Goal: Check status: Check status

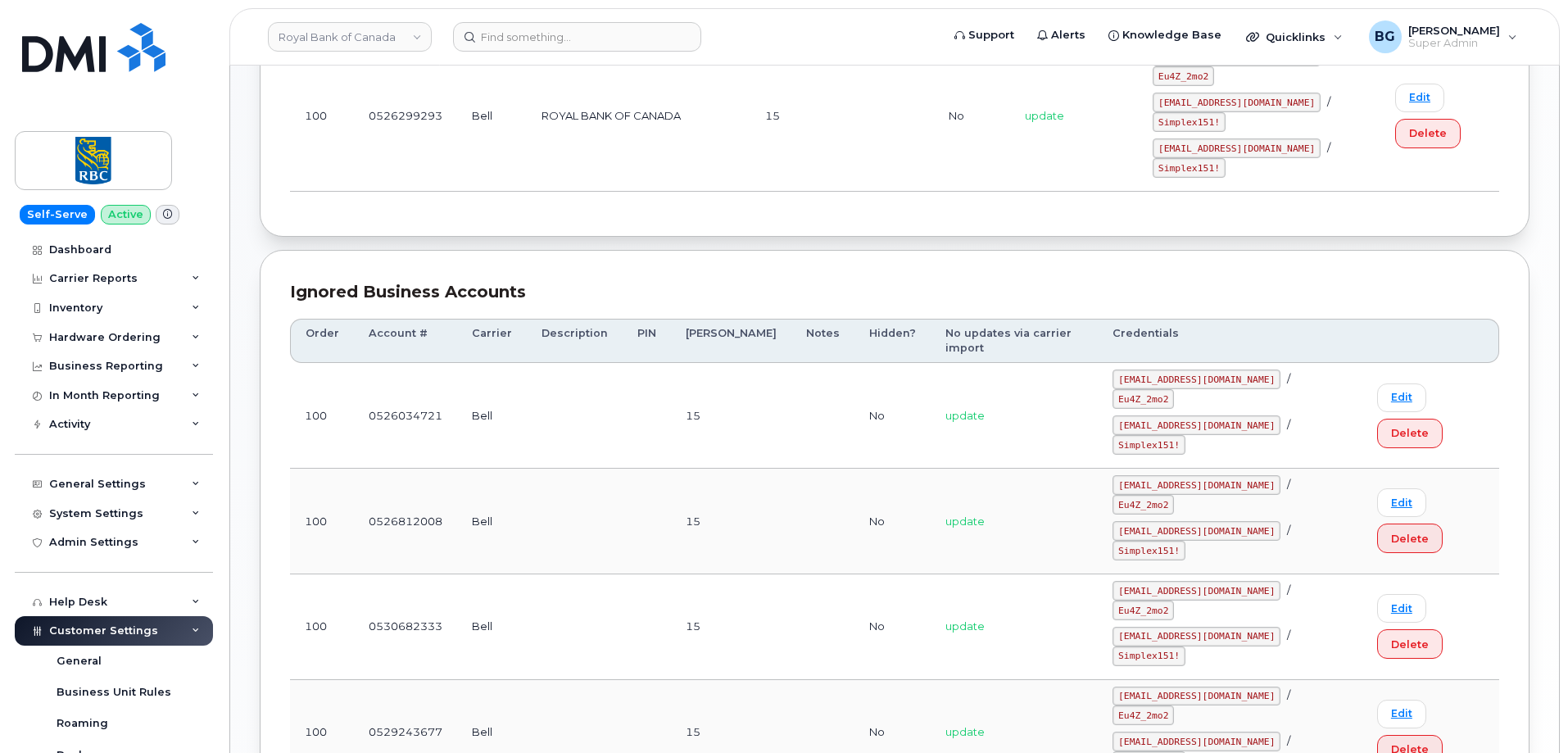
scroll to position [337, 0]
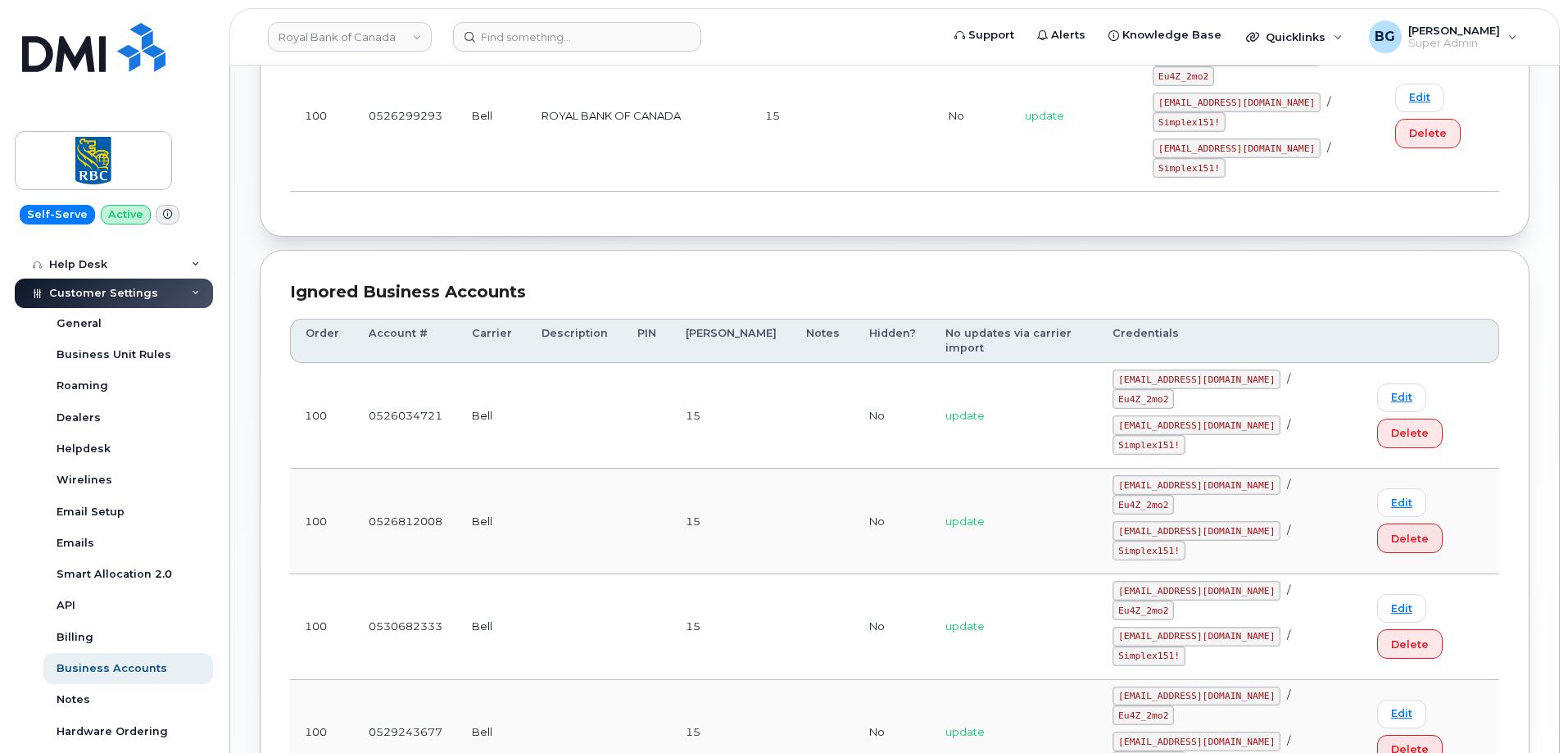
click at [724, 294] on div "Ignored Business Accounts" at bounding box center [894, 291] width 1209 height 23
click at [313, 36] on link "Royal Bank of Canada" at bounding box center [350, 37] width 164 height 30
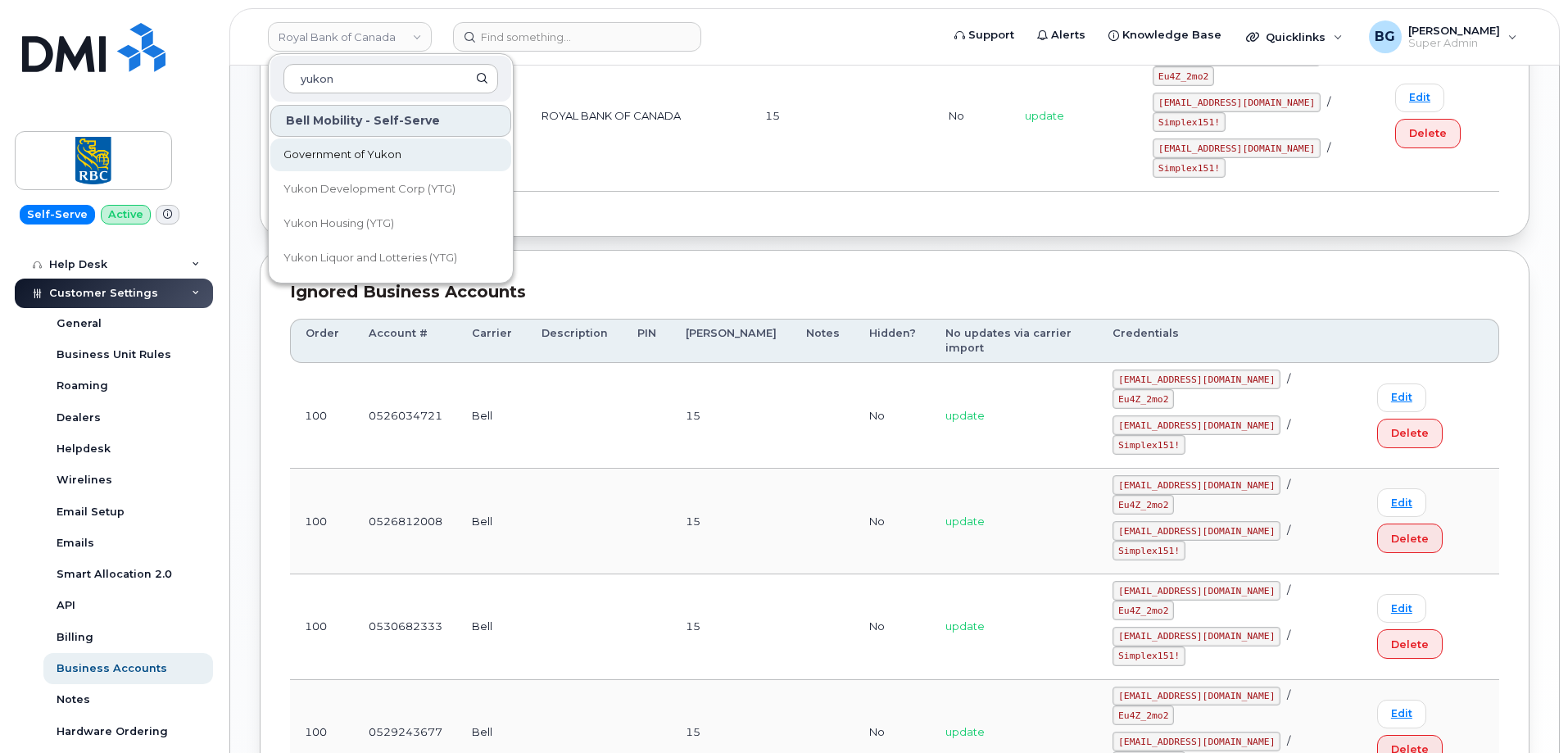
type input "yukon"
click at [300, 149] on span "Government of Yukon" at bounding box center [342, 155] width 118 height 16
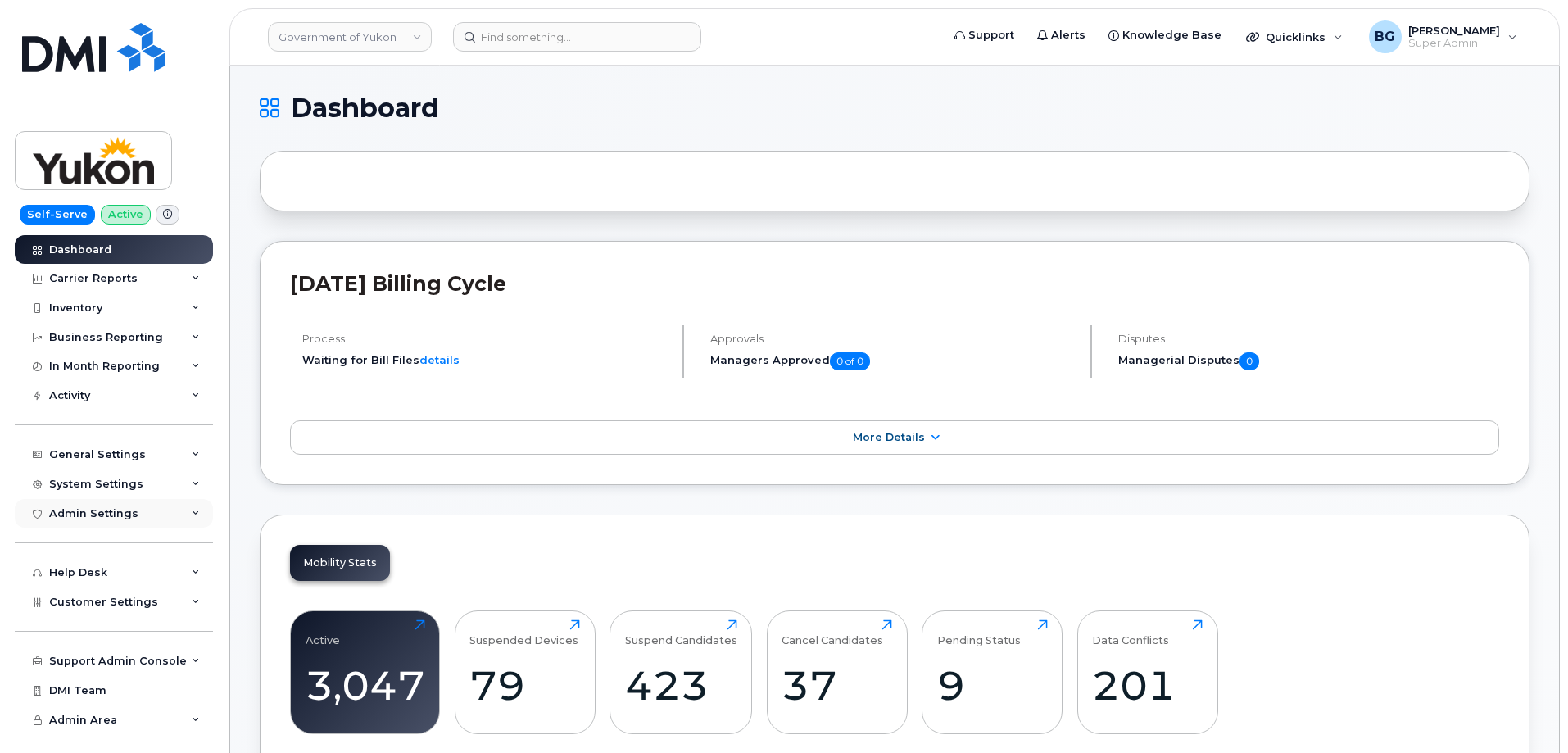
click at [85, 512] on div "Admin Settings" at bounding box center [94, 514] width 89 height 13
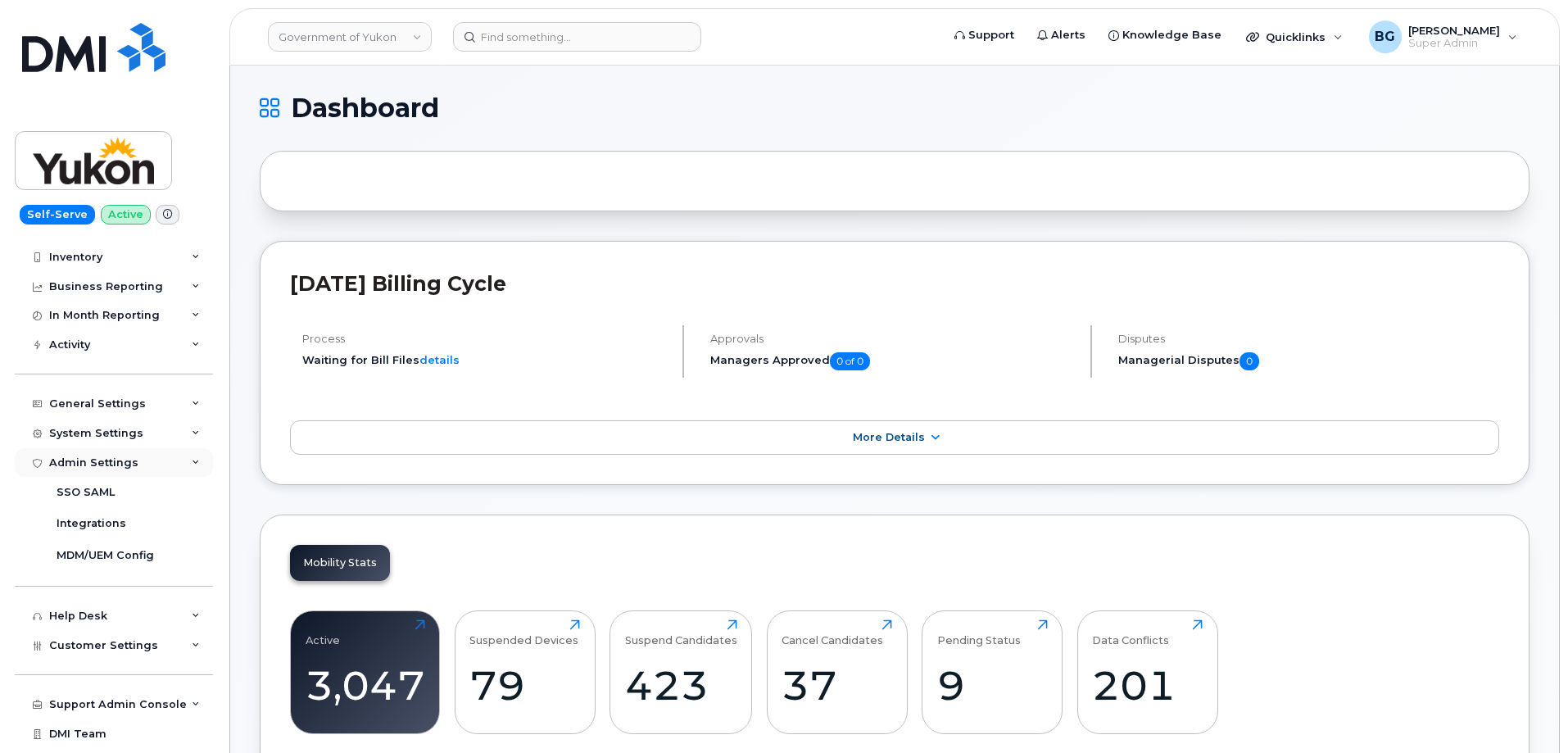
scroll to position [75, 0]
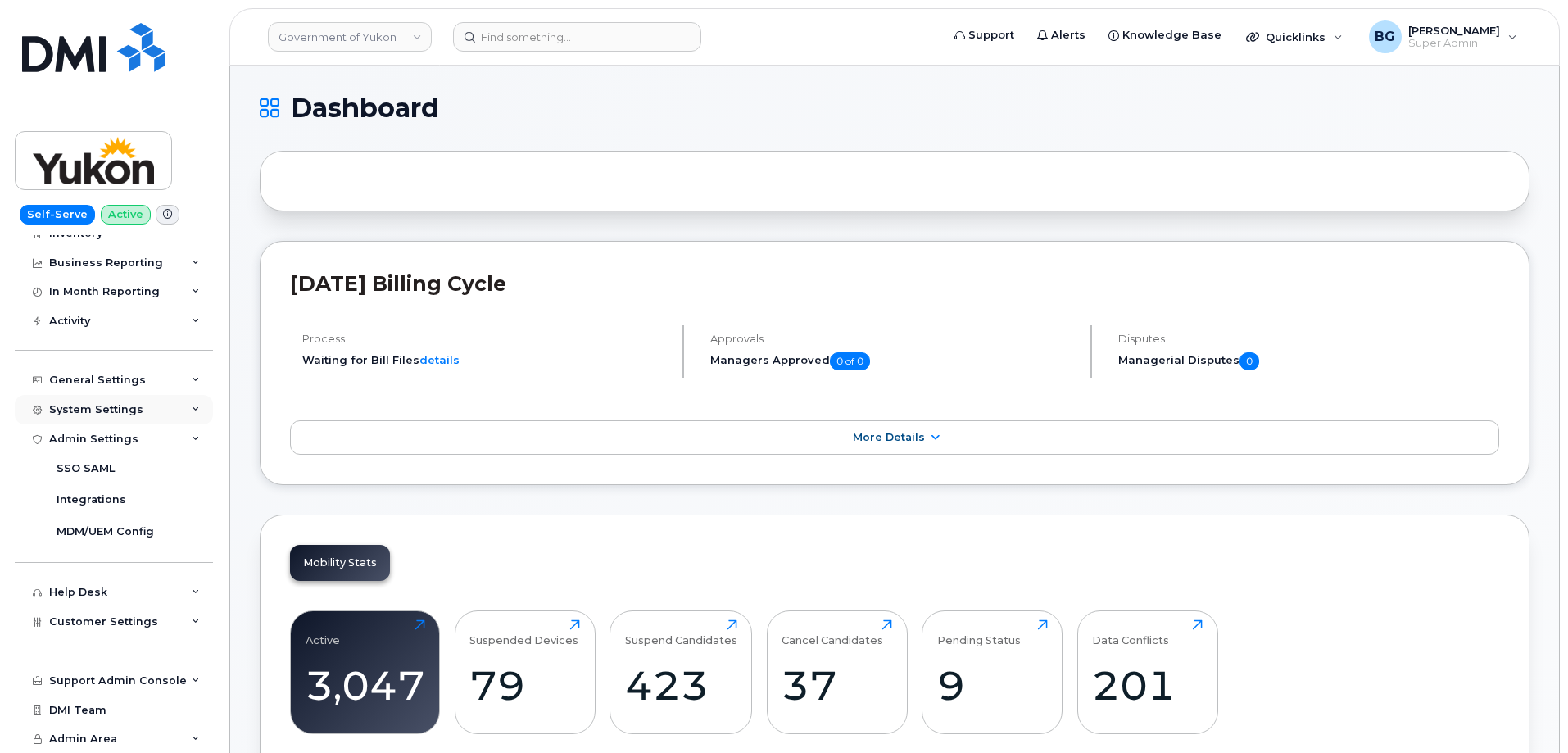
click at [135, 407] on div "System Settings" at bounding box center [96, 409] width 94 height 13
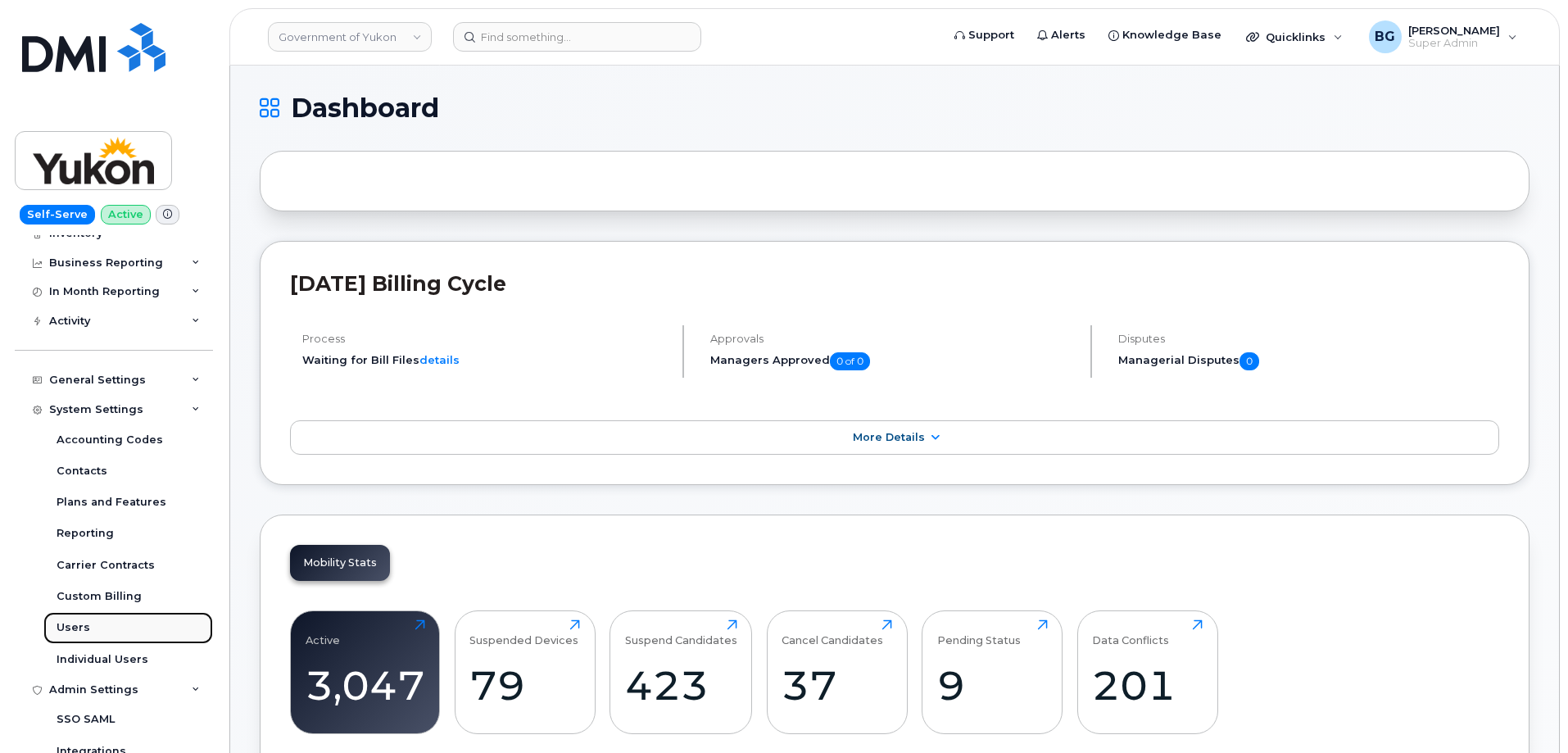
click at [71, 622] on div "Users" at bounding box center [73, 627] width 33 height 14
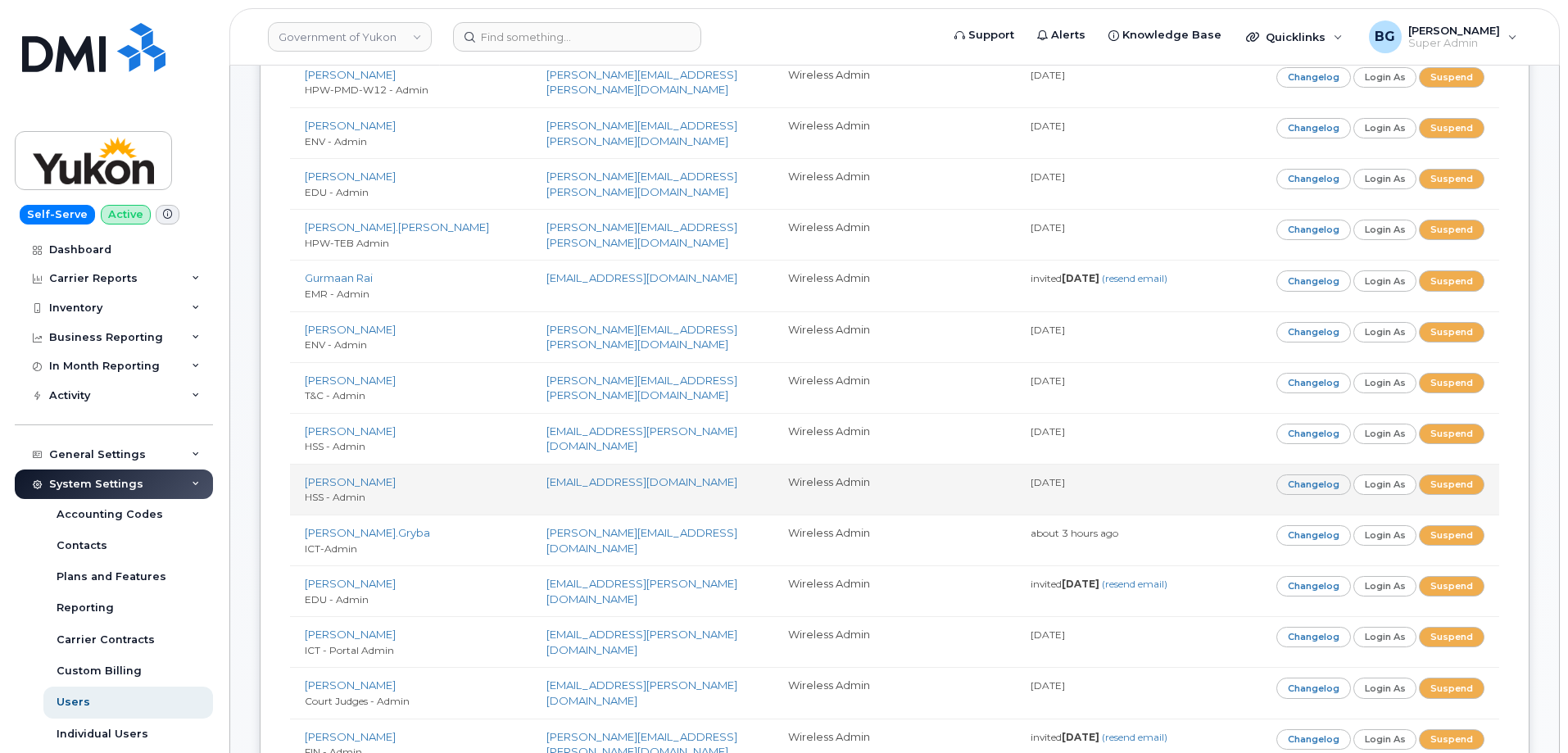
scroll to position [491, 0]
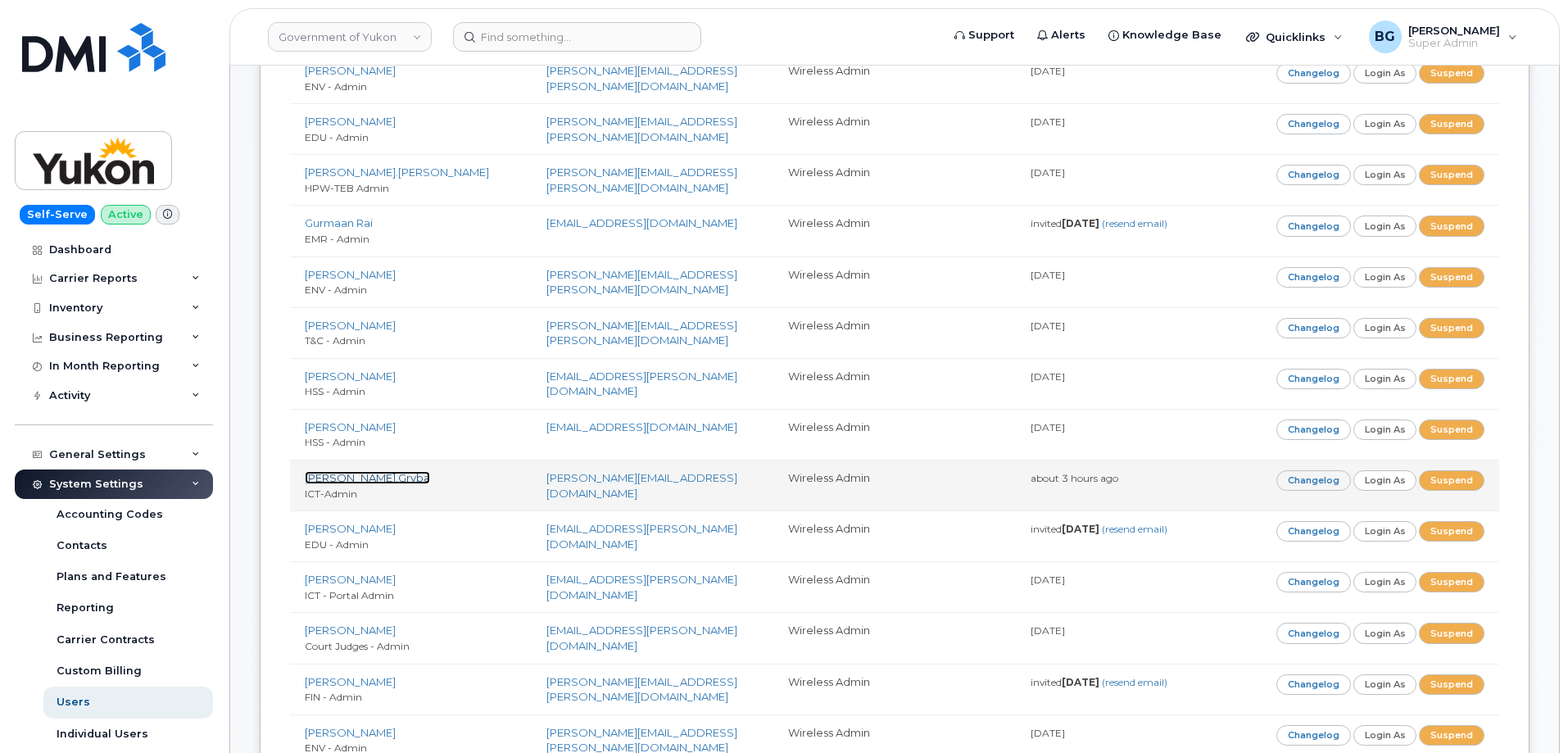
drag, startPoint x: 336, startPoint y: 476, endPoint x: 595, endPoint y: 487, distance: 259.2
click at [336, 476] on link "[PERSON_NAME].Gryba" at bounding box center [367, 477] width 125 height 13
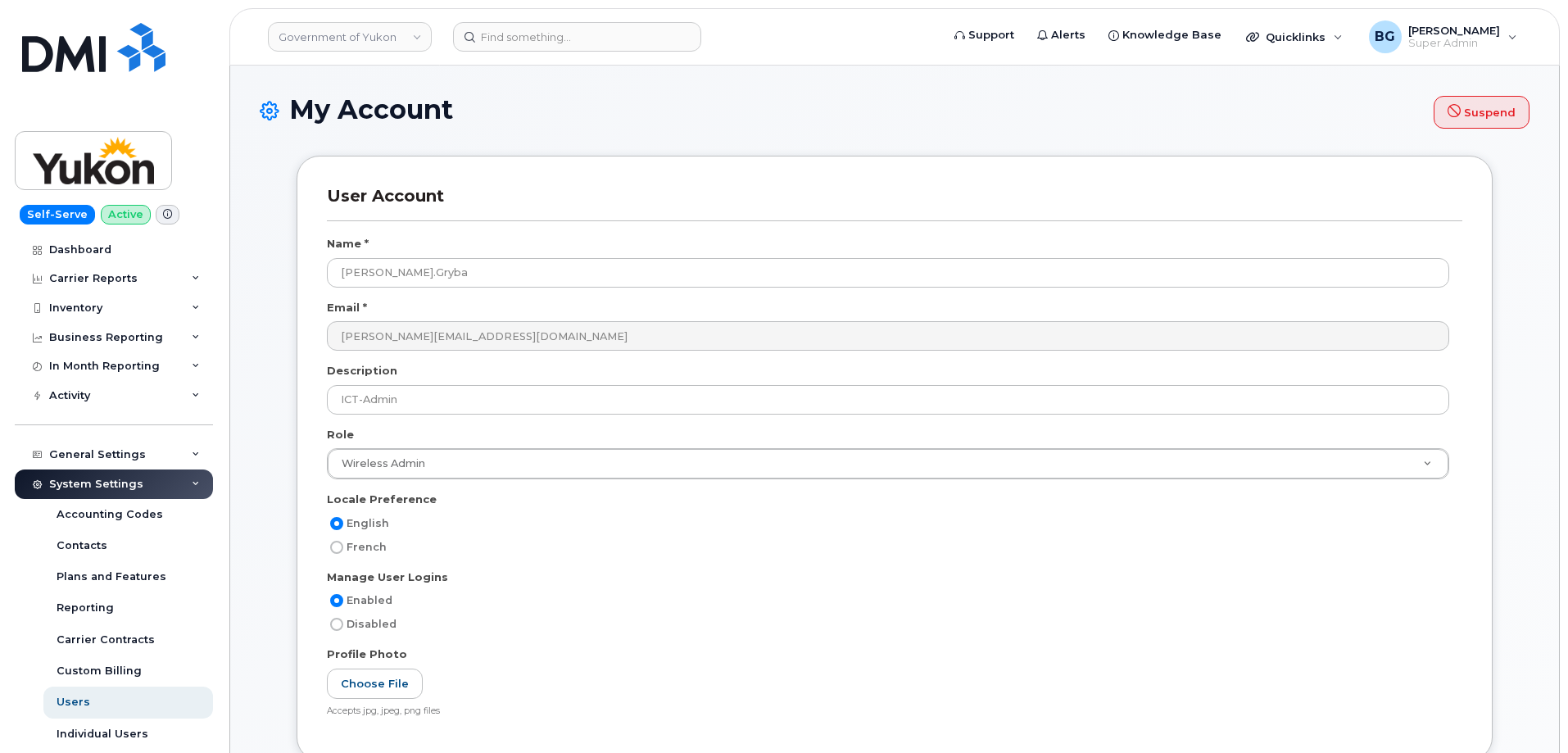
select select
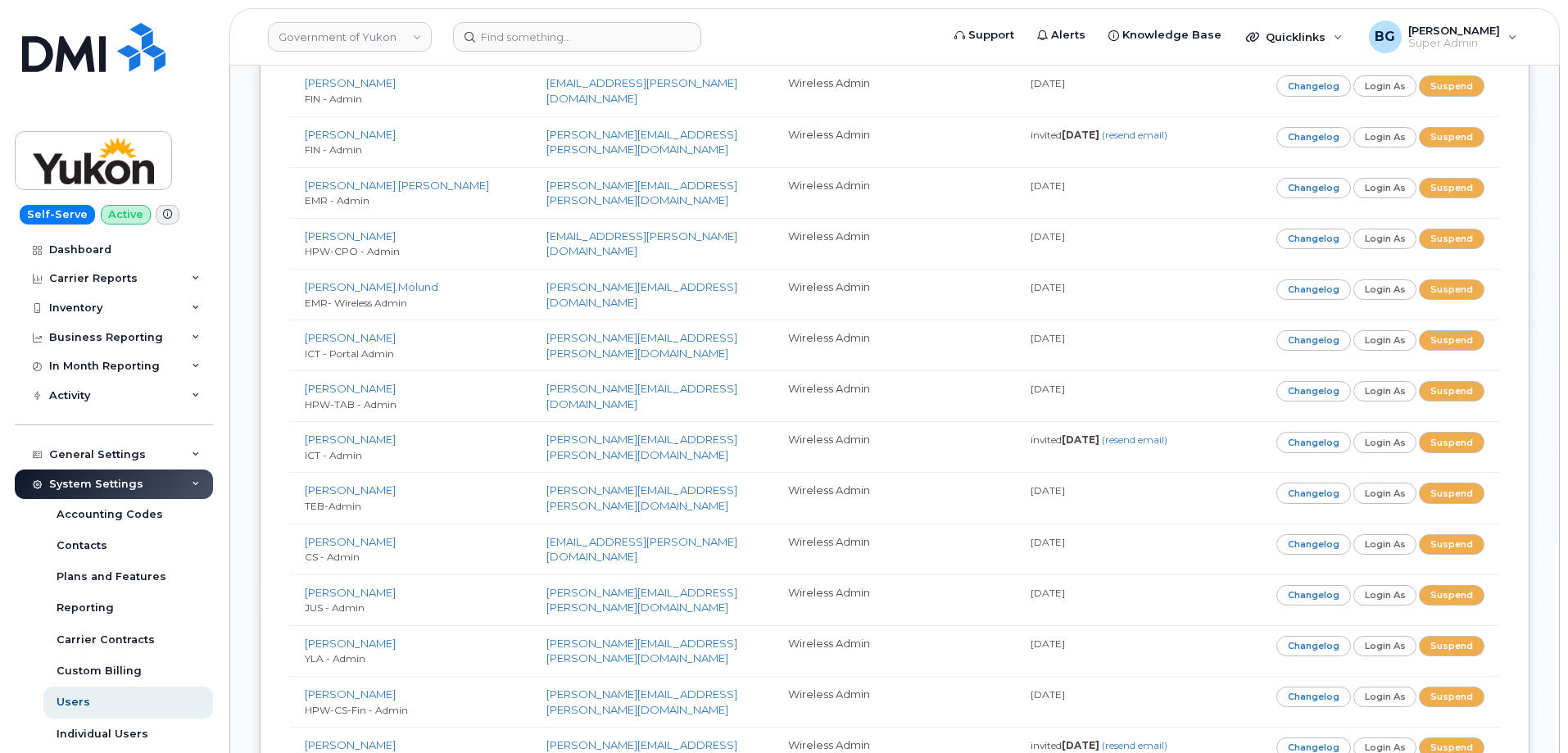
scroll to position [1693, 0]
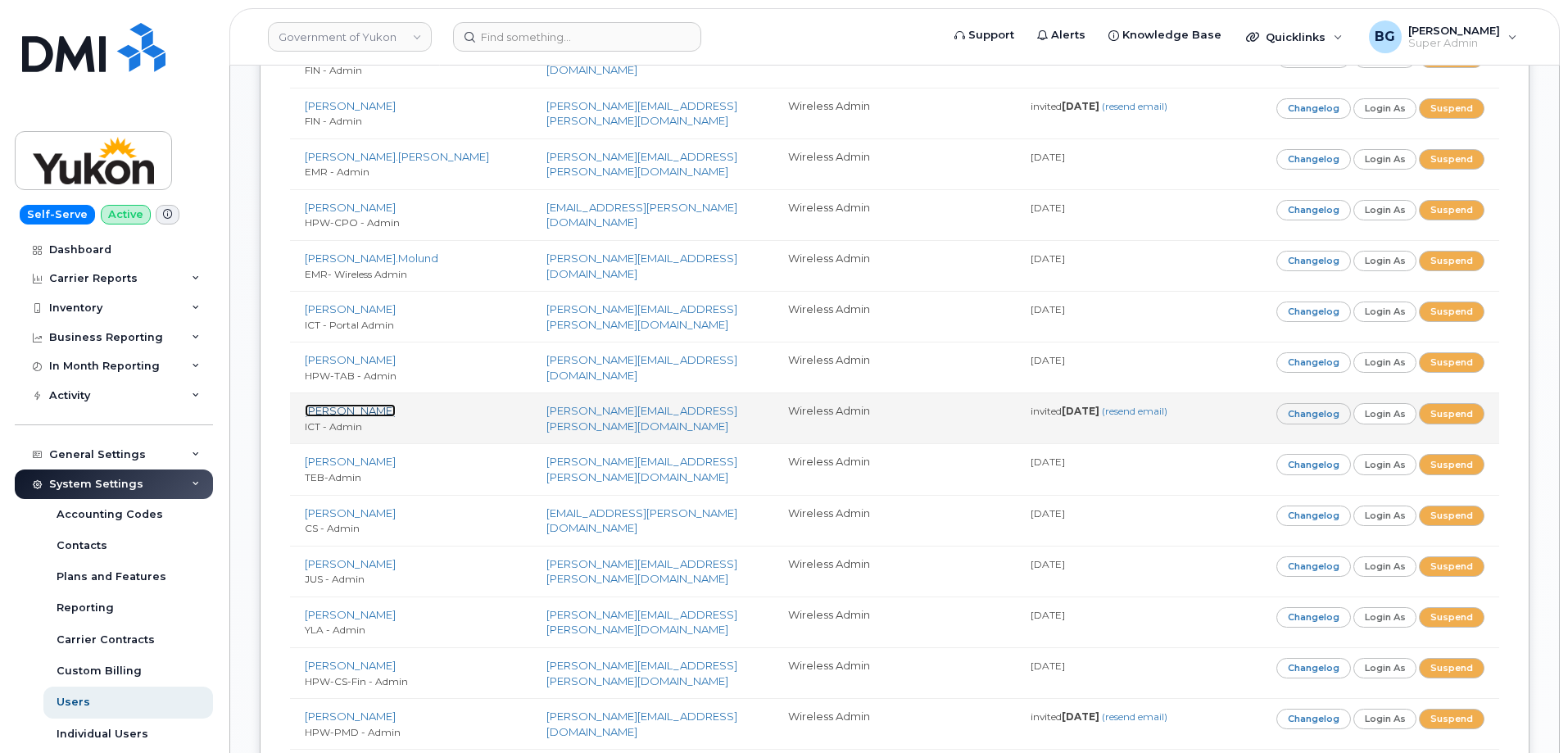
click at [345, 413] on link "[PERSON_NAME]" at bounding box center [350, 410] width 91 height 13
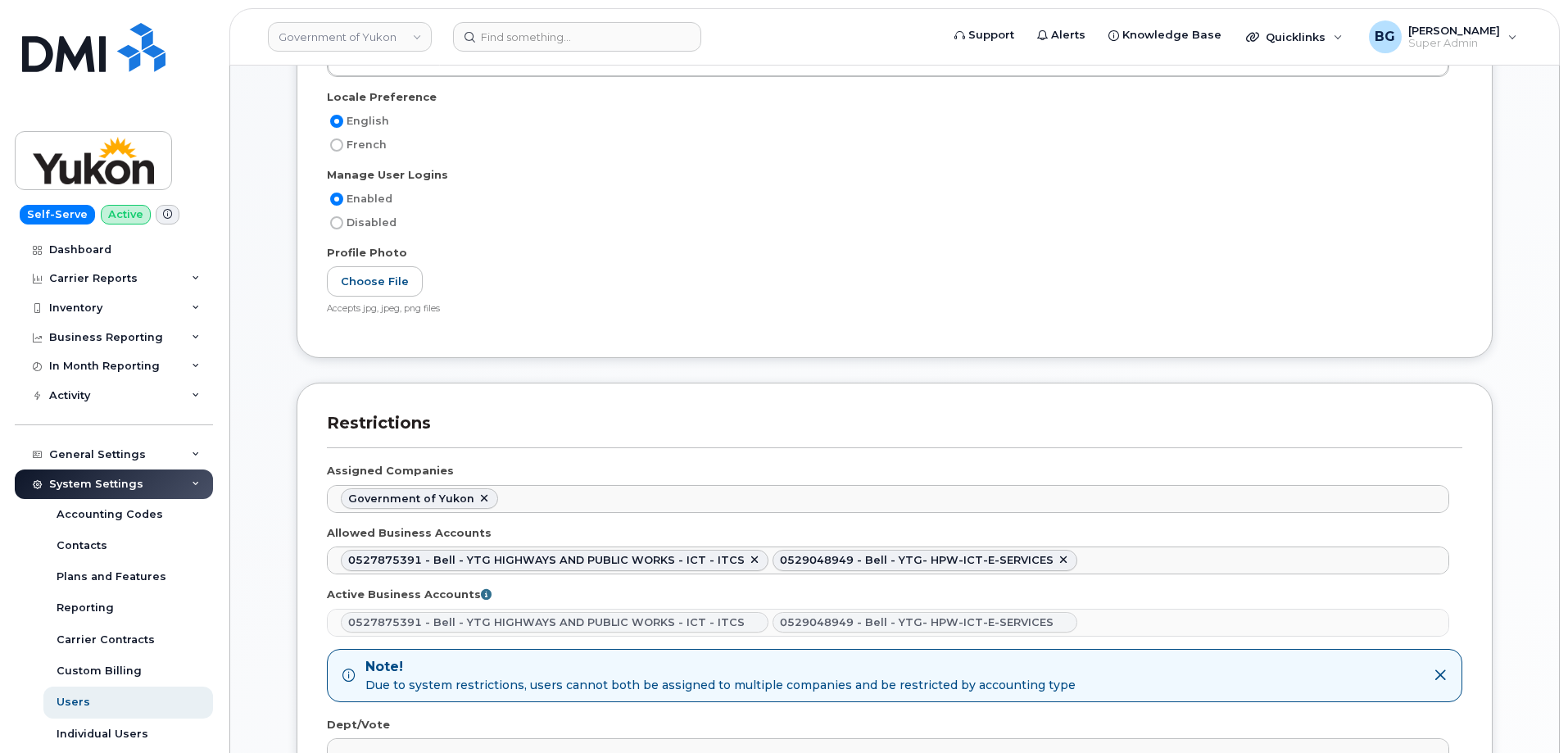
scroll to position [600, 0]
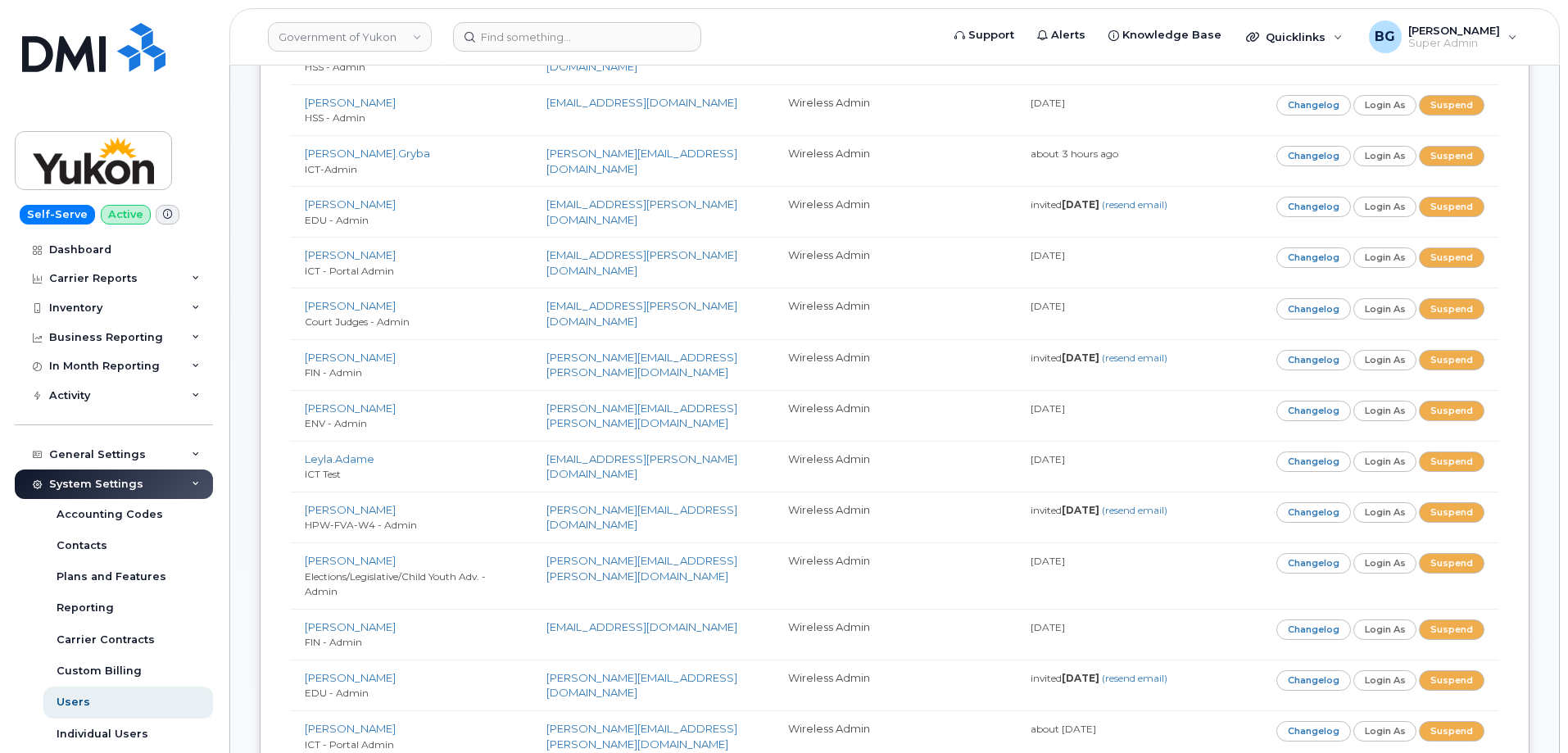
scroll to position [819, 0]
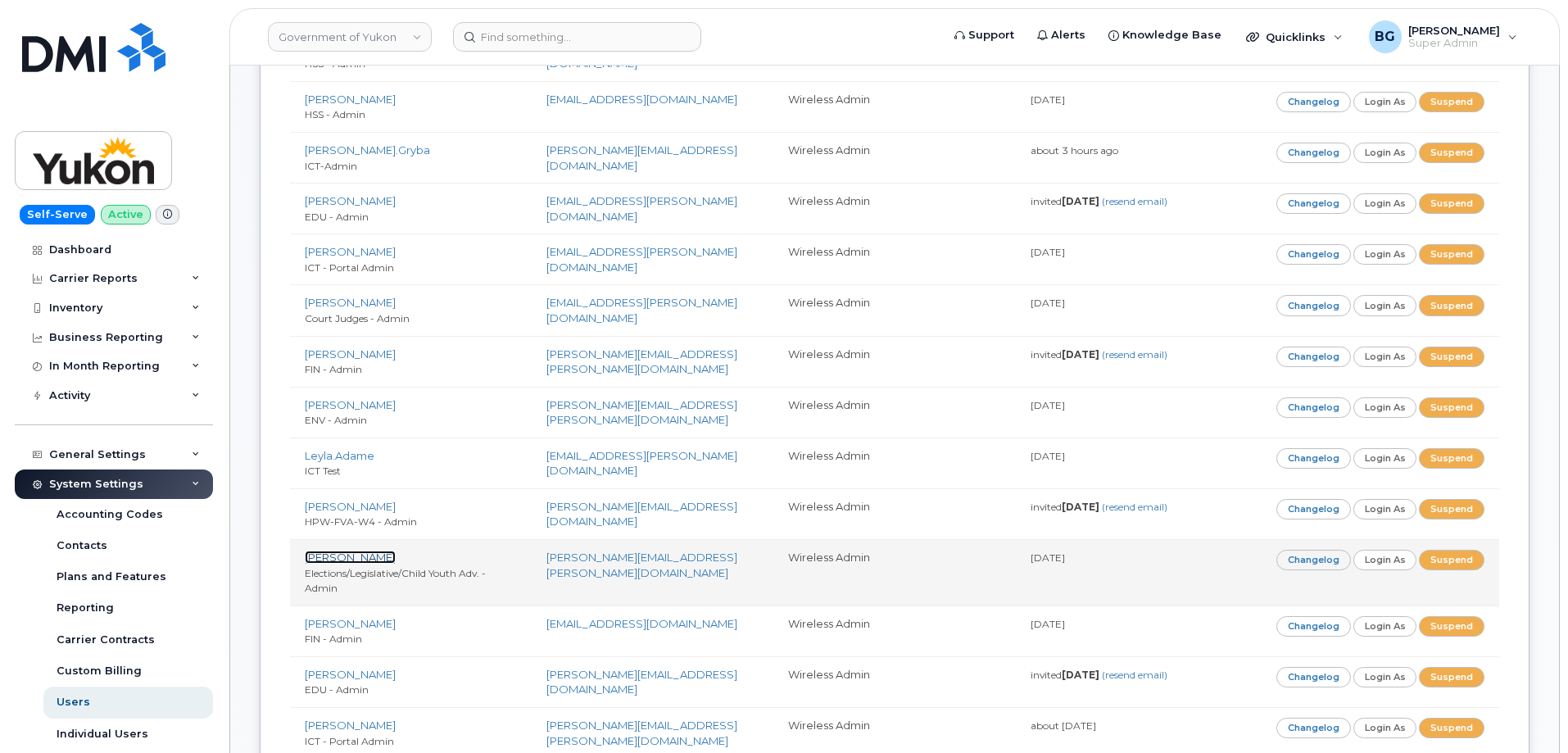
click at [319, 552] on link "Warren Pearson" at bounding box center [350, 557] width 91 height 13
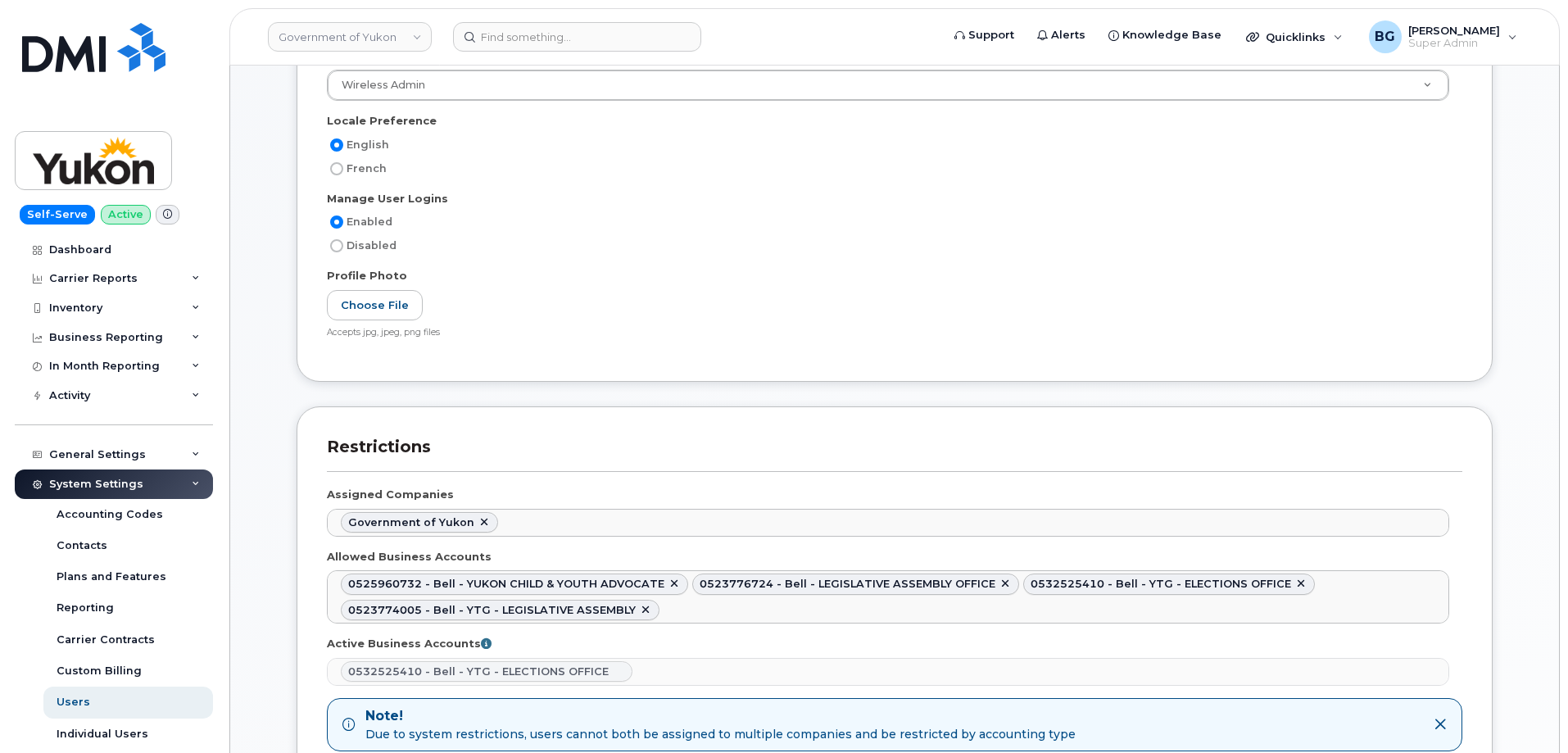
scroll to position [382, 0]
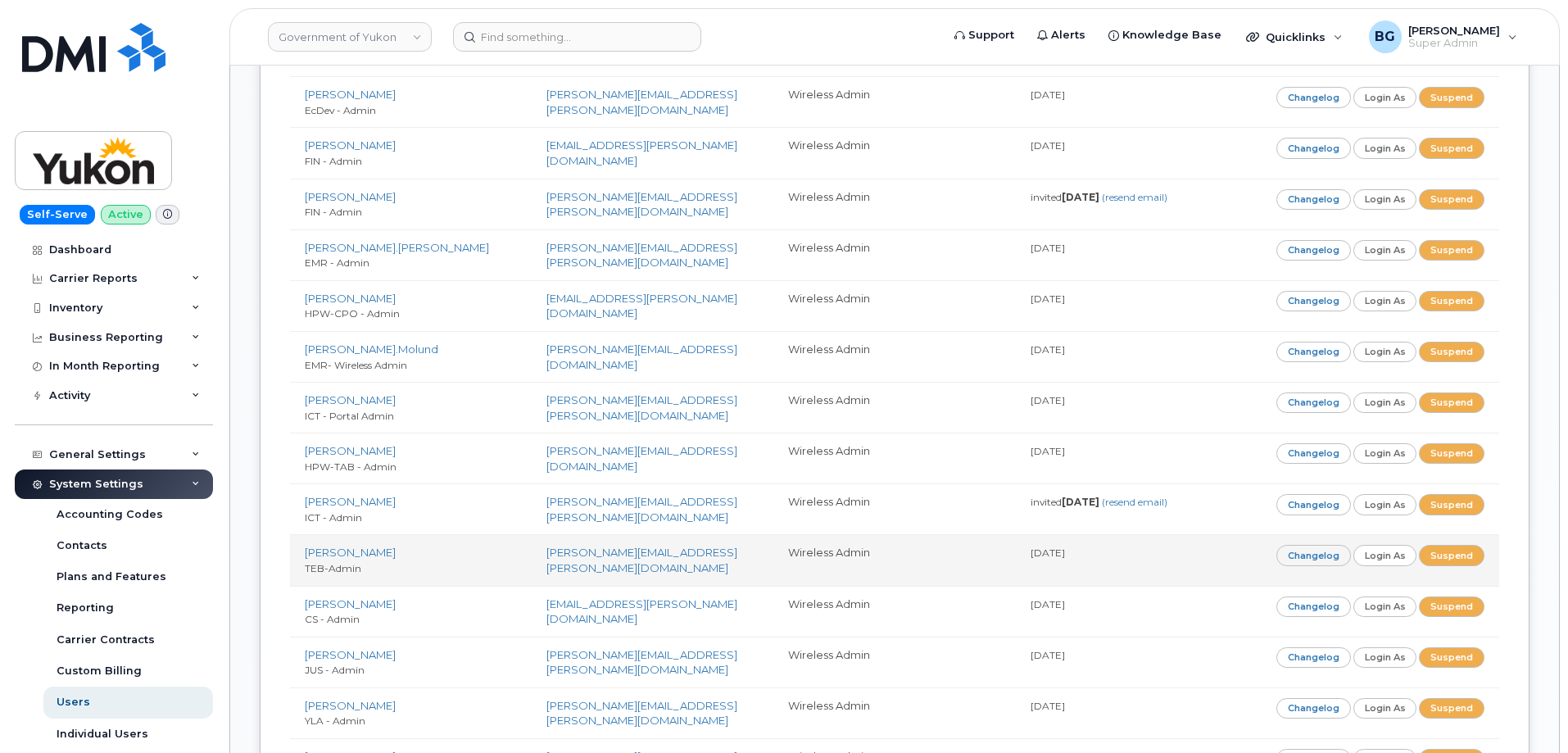
scroll to position [1583, 0]
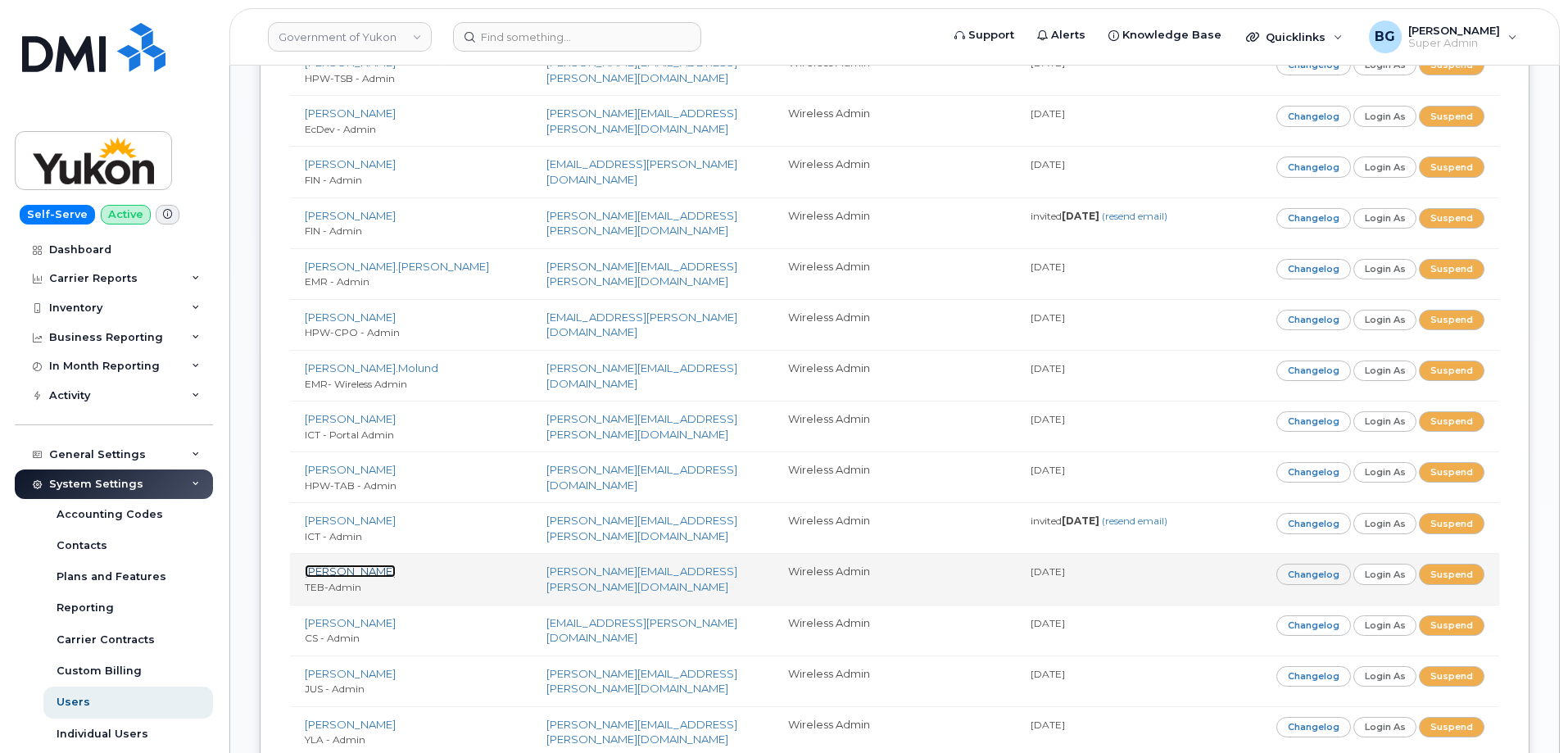
click at [352, 571] on link "[PERSON_NAME]" at bounding box center [350, 570] width 91 height 13
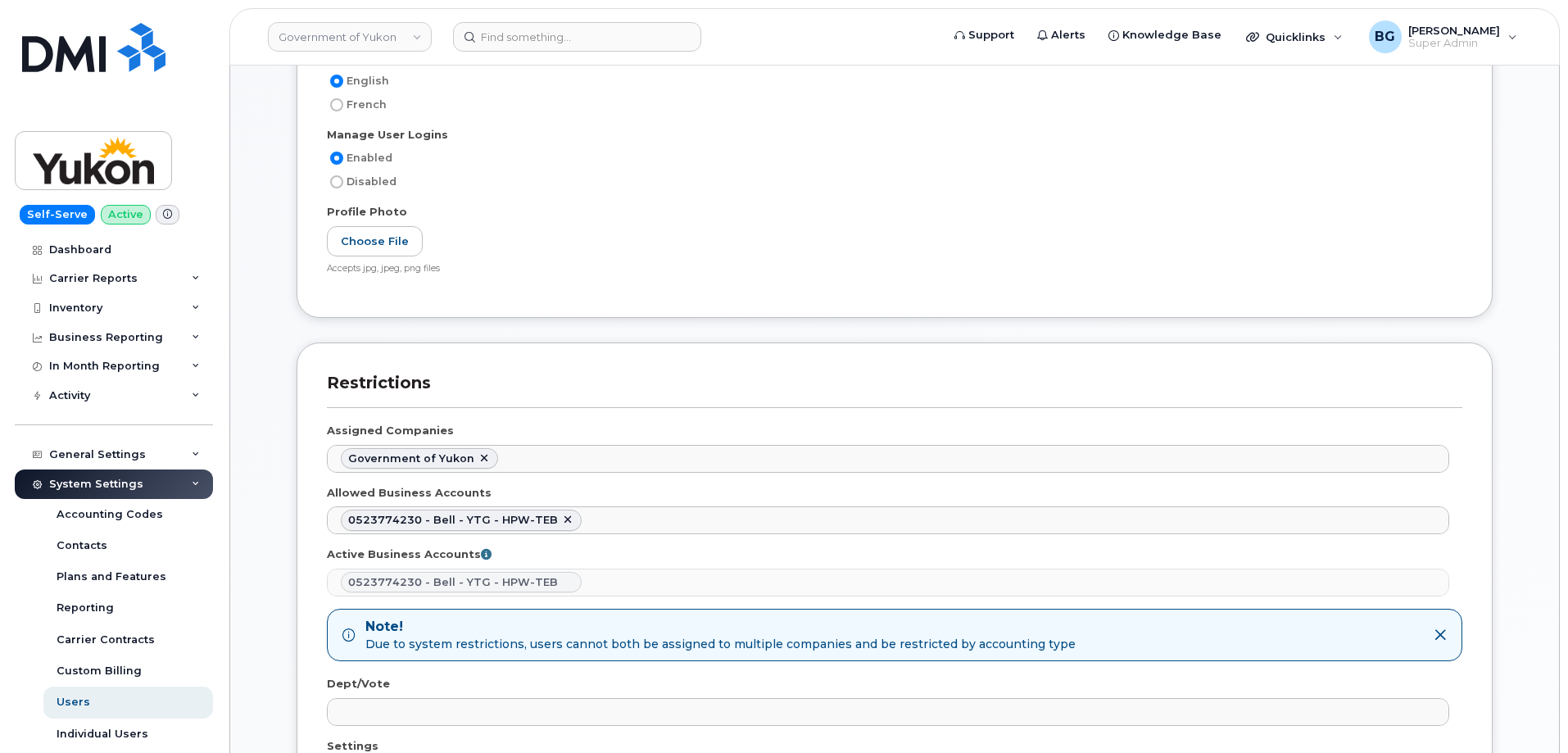
scroll to position [491, 0]
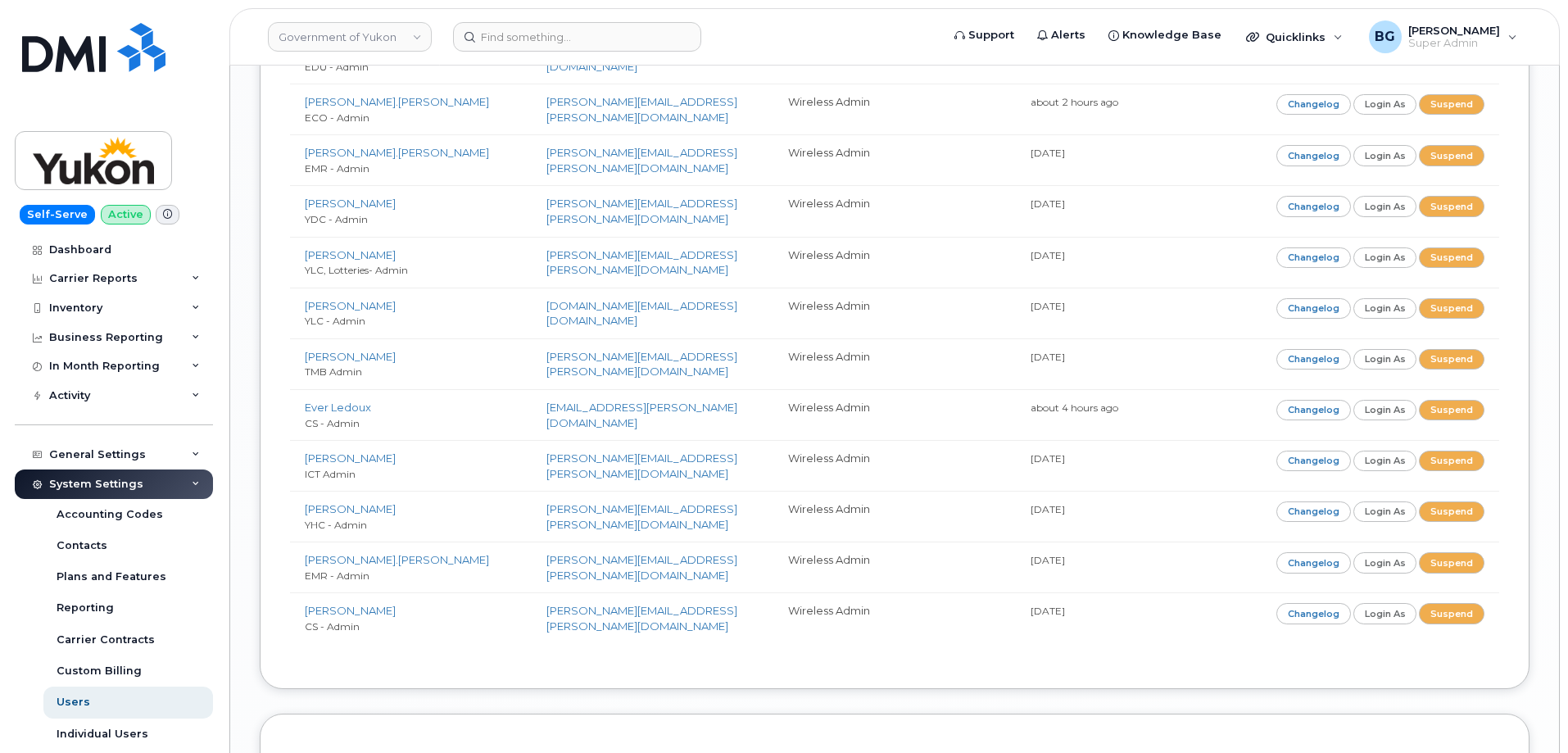
scroll to position [2784, 0]
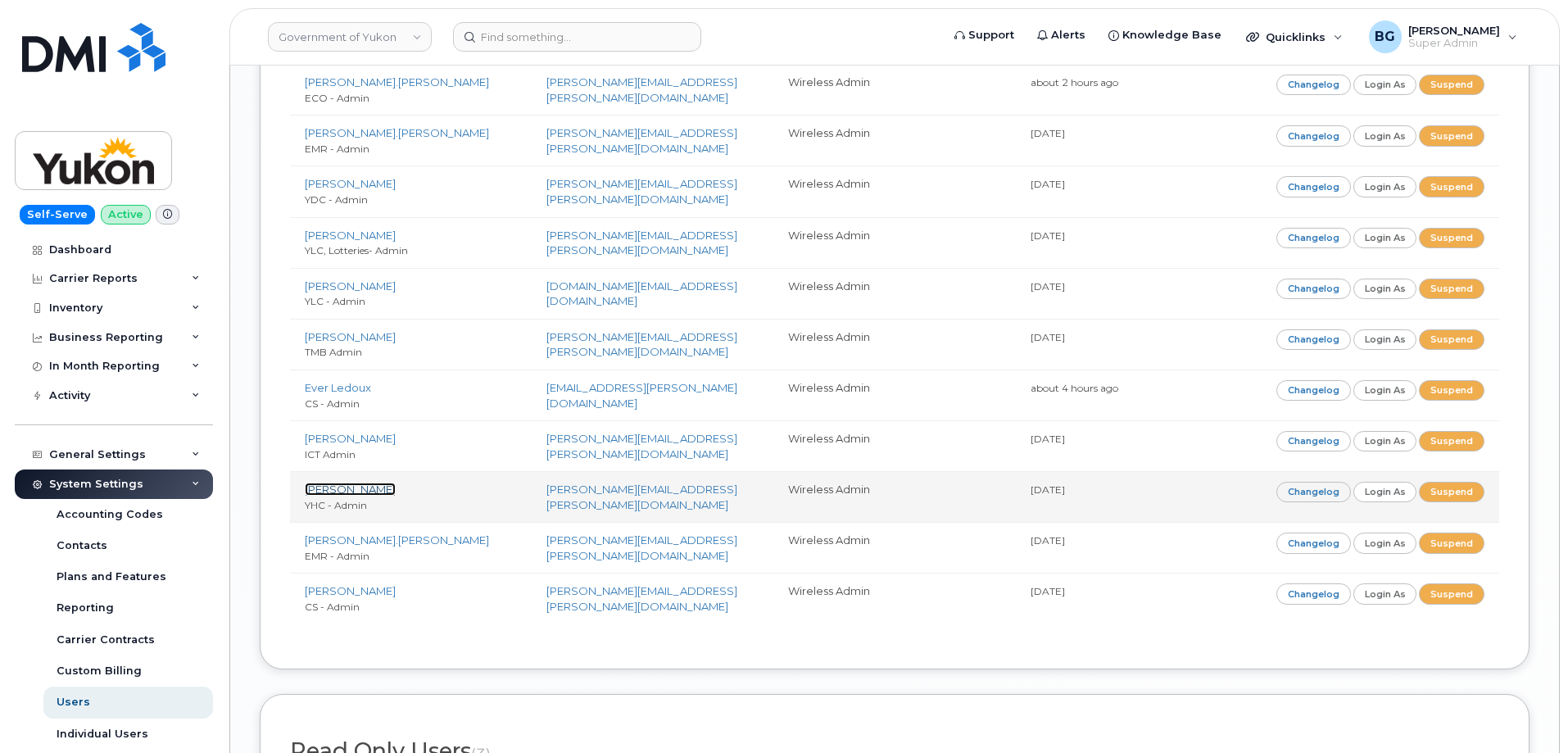
click at [343, 489] on link "[PERSON_NAME]" at bounding box center [350, 489] width 91 height 13
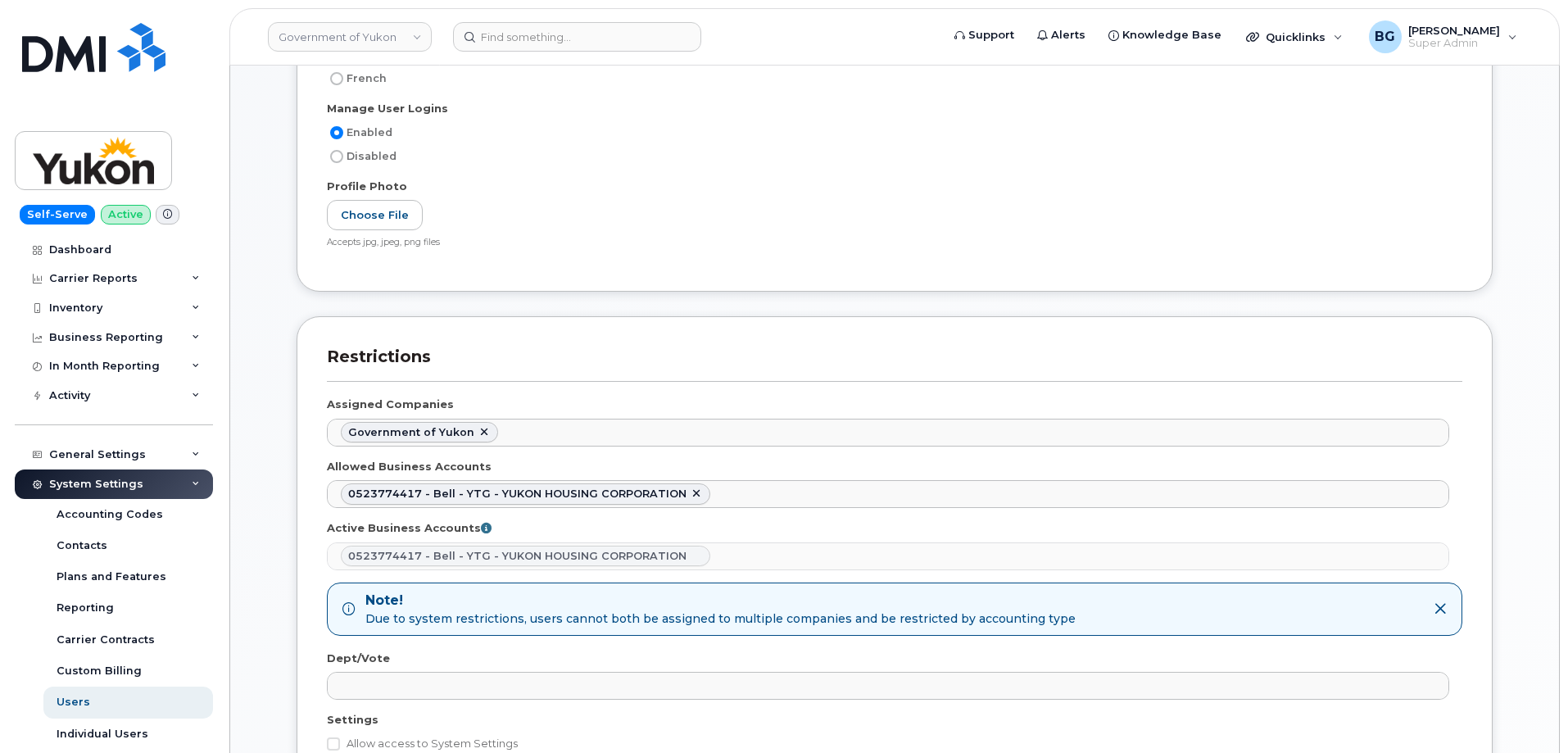
scroll to position [600, 0]
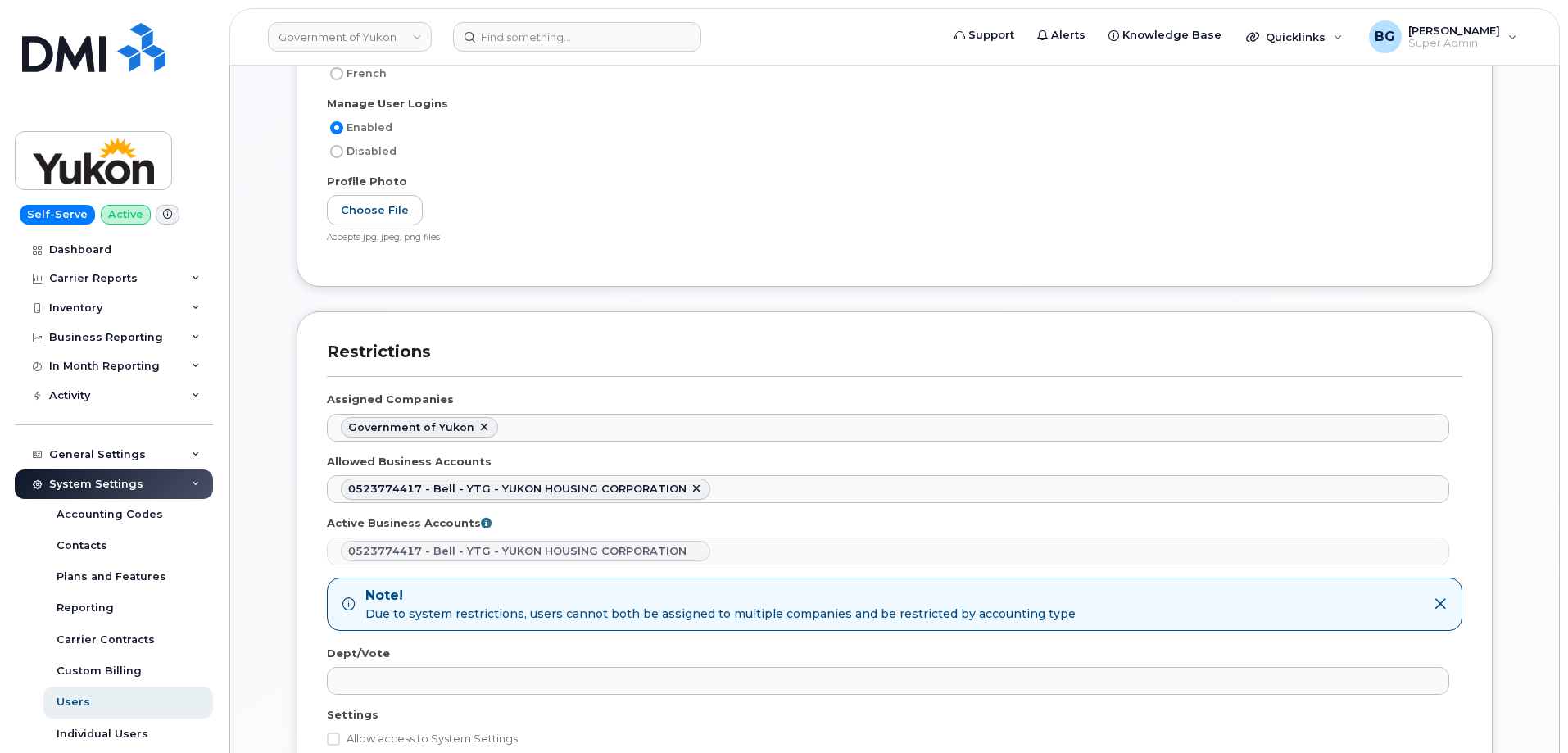
click at [894, 140] on div "Enabled Disabled" at bounding box center [894, 139] width 1135 height 43
click at [683, 213] on div "Choose File Accepts jpg, jpeg, png files File size should be less than 4MB Inva…" at bounding box center [894, 220] width 1135 height 49
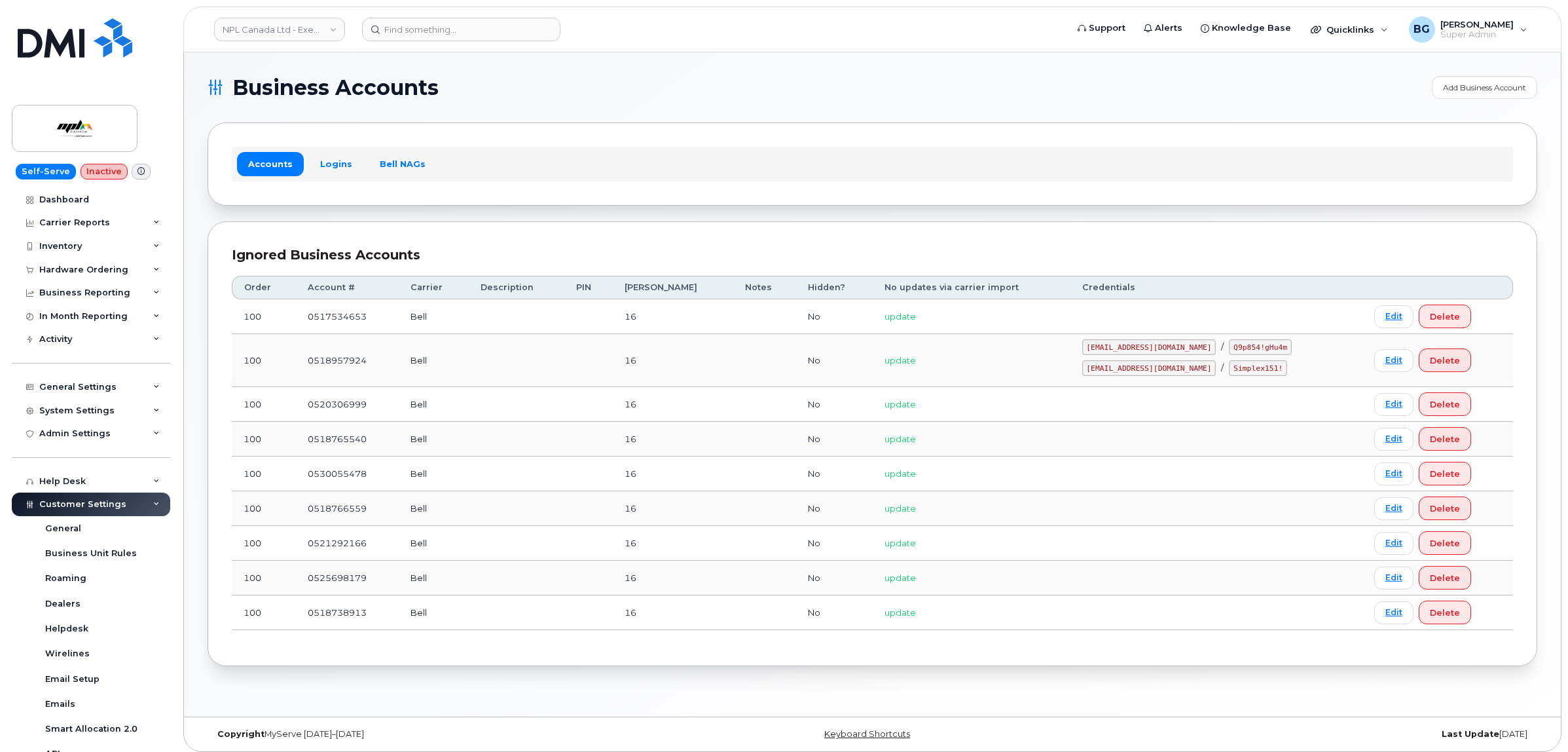
scroll to position [237, 0]
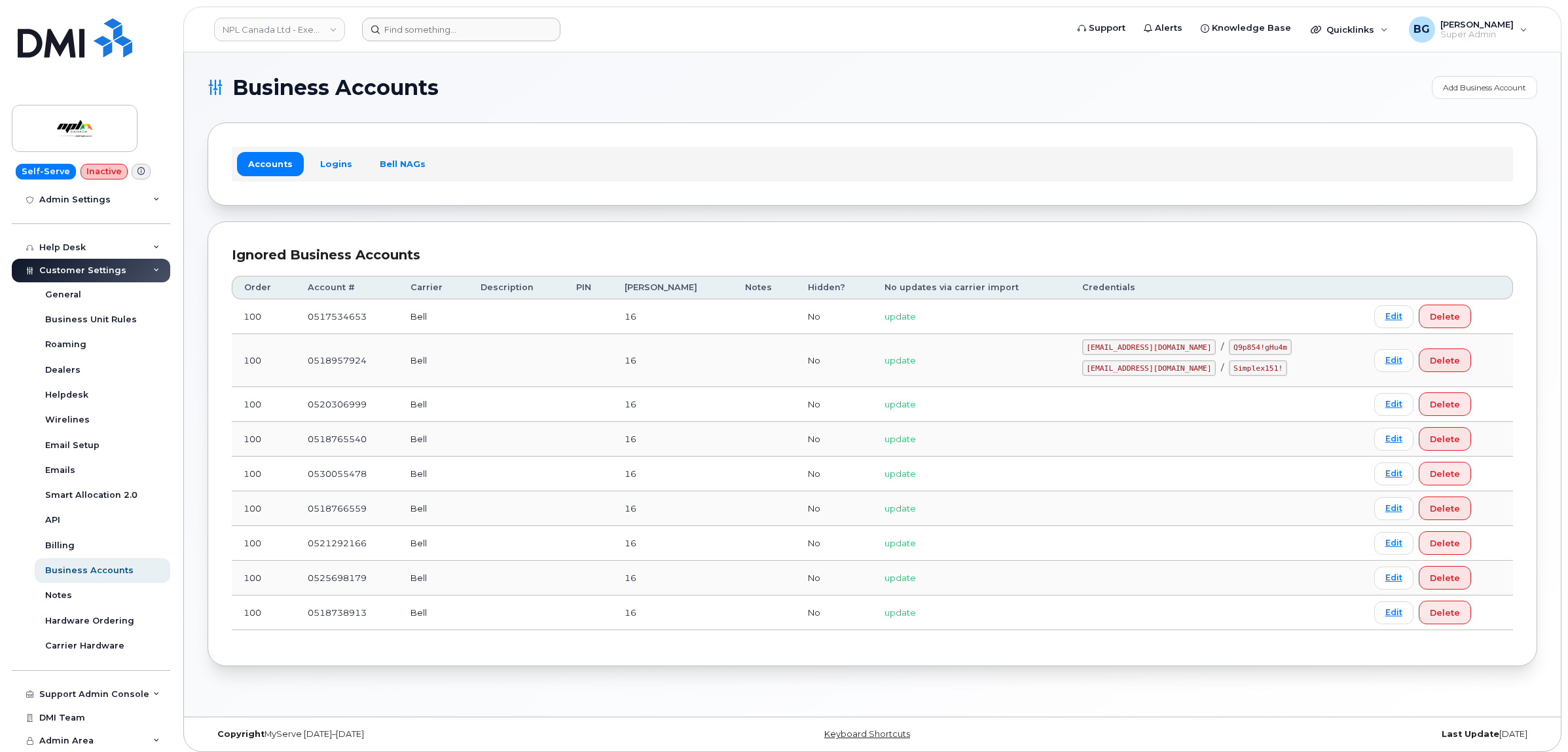
drag, startPoint x: 260, startPoint y: 26, endPoint x: 732, endPoint y: 37, distance: 472.1
click at [260, 26] on link "NPL Canada Ltd - Executive" at bounding box center [280, 30] width 131 height 24
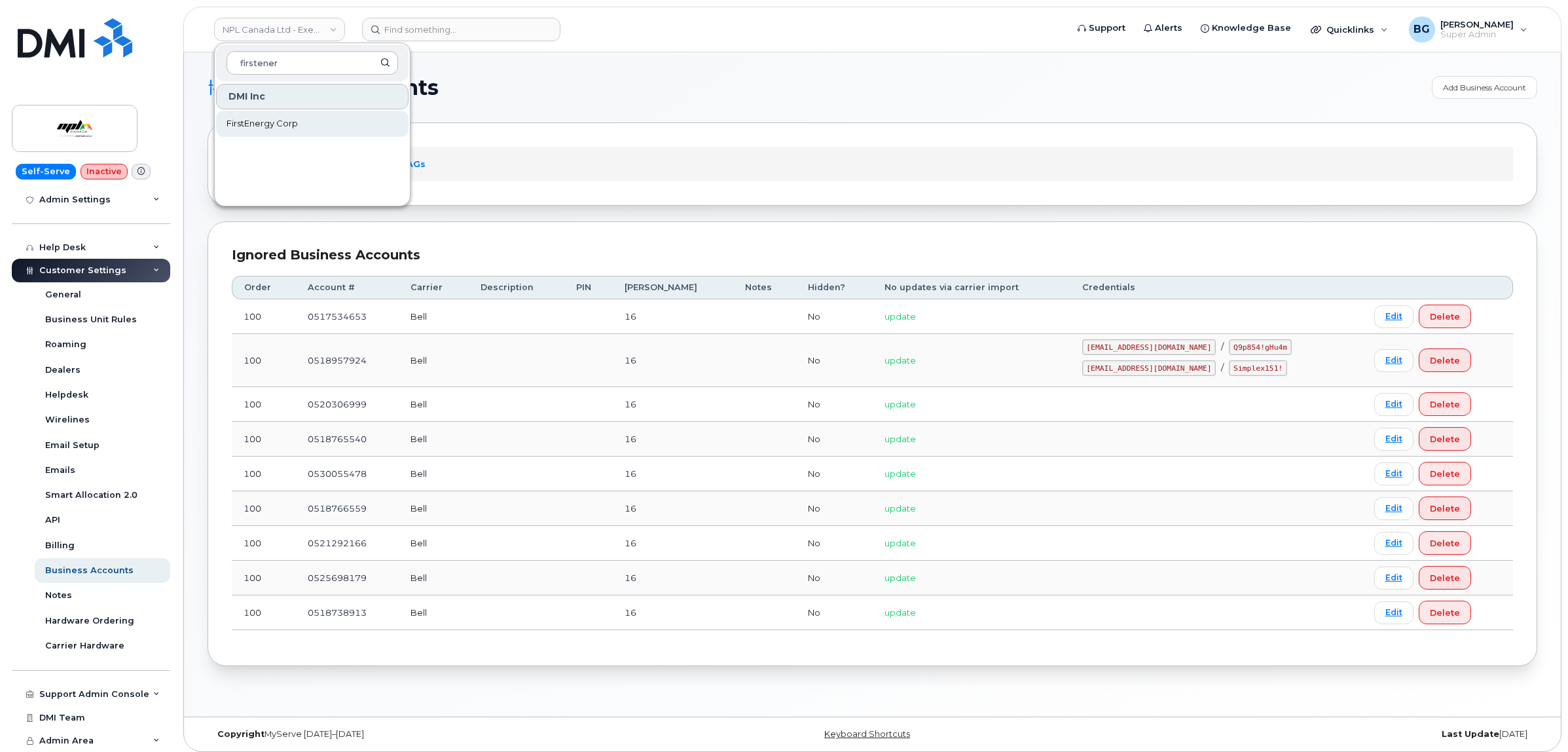
type input "firstener"
click at [263, 124] on span "FirstEnergy Corp" at bounding box center [262, 124] width 71 height 13
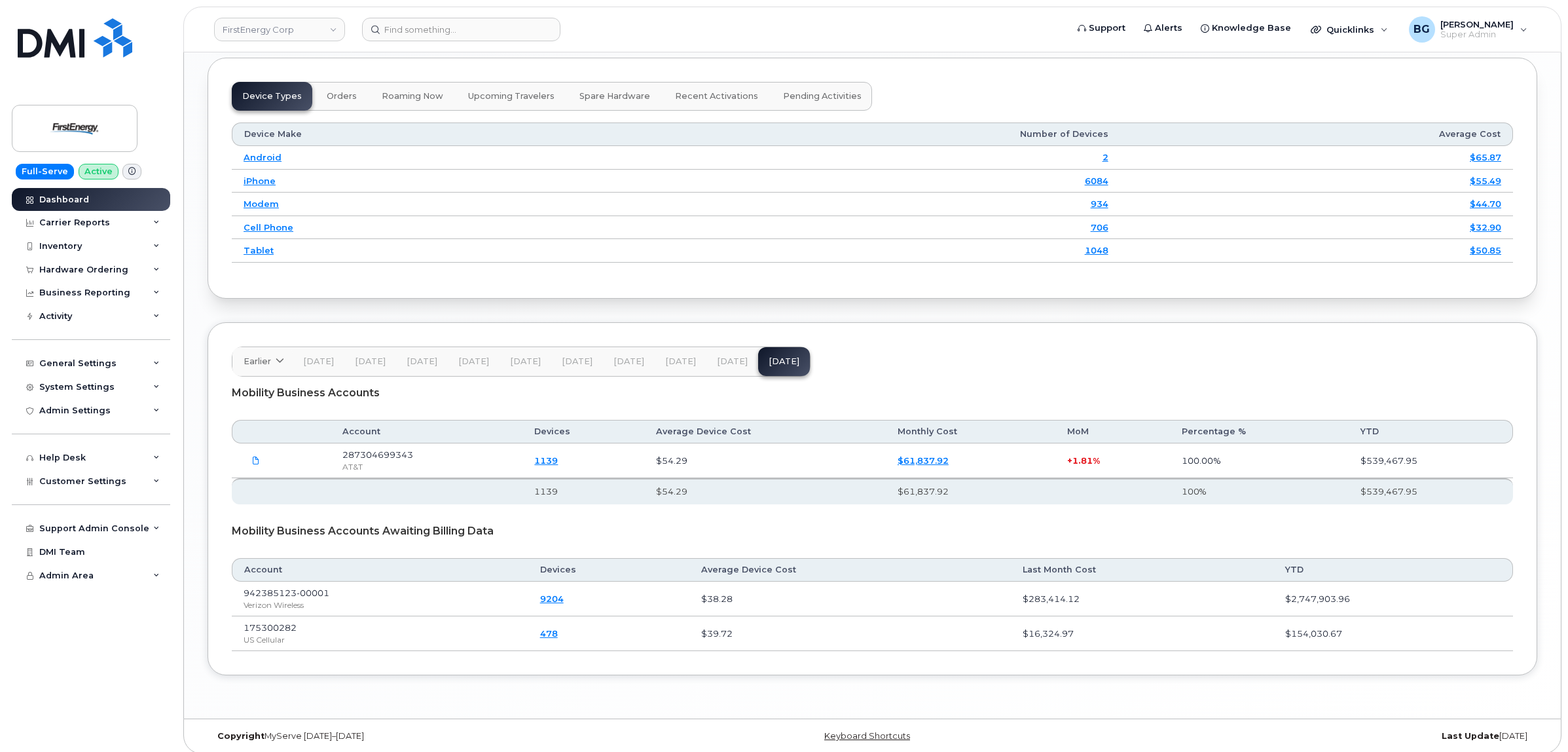
scroll to position [1756, 0]
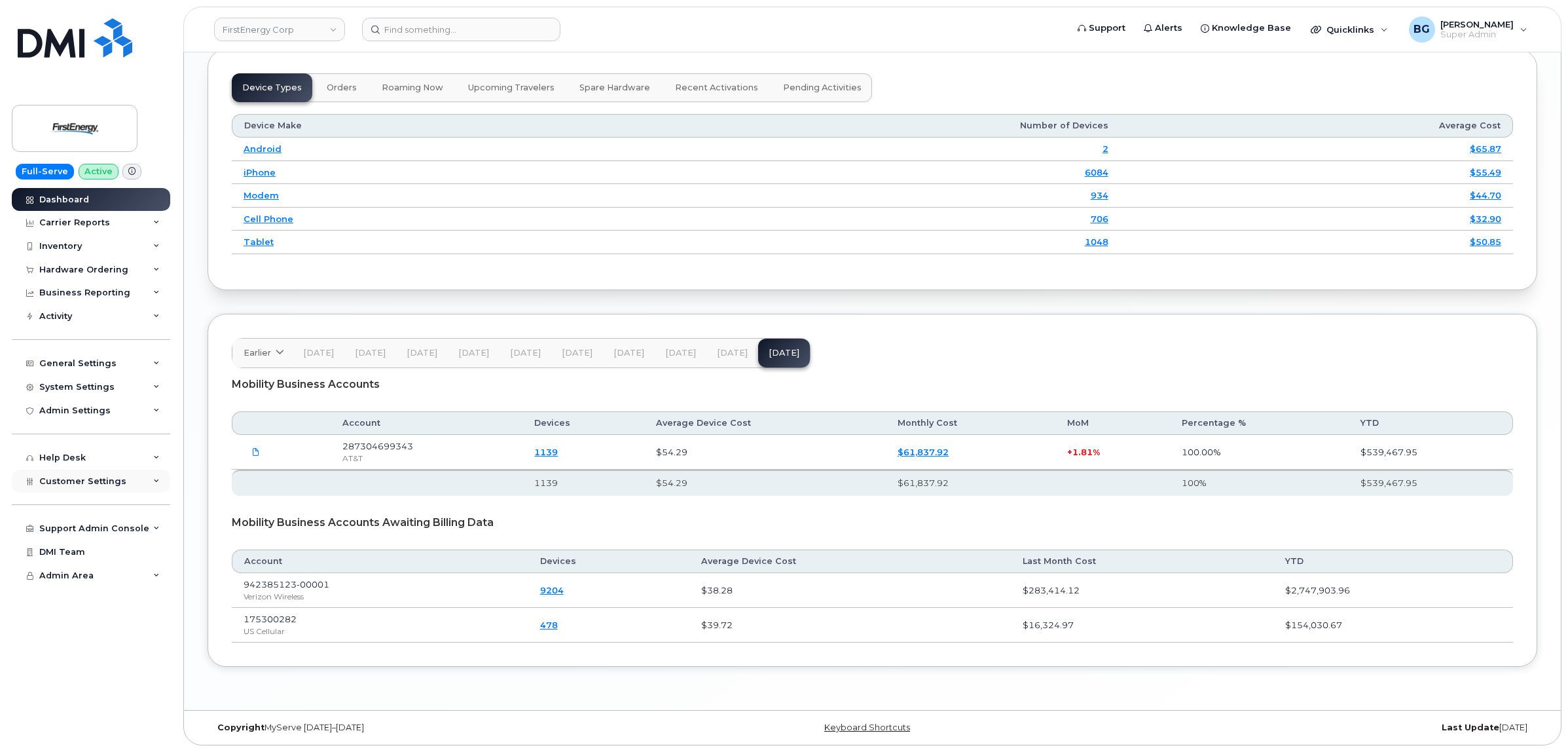
click at [99, 486] on span "Customer Settings" at bounding box center [83, 481] width 87 height 10
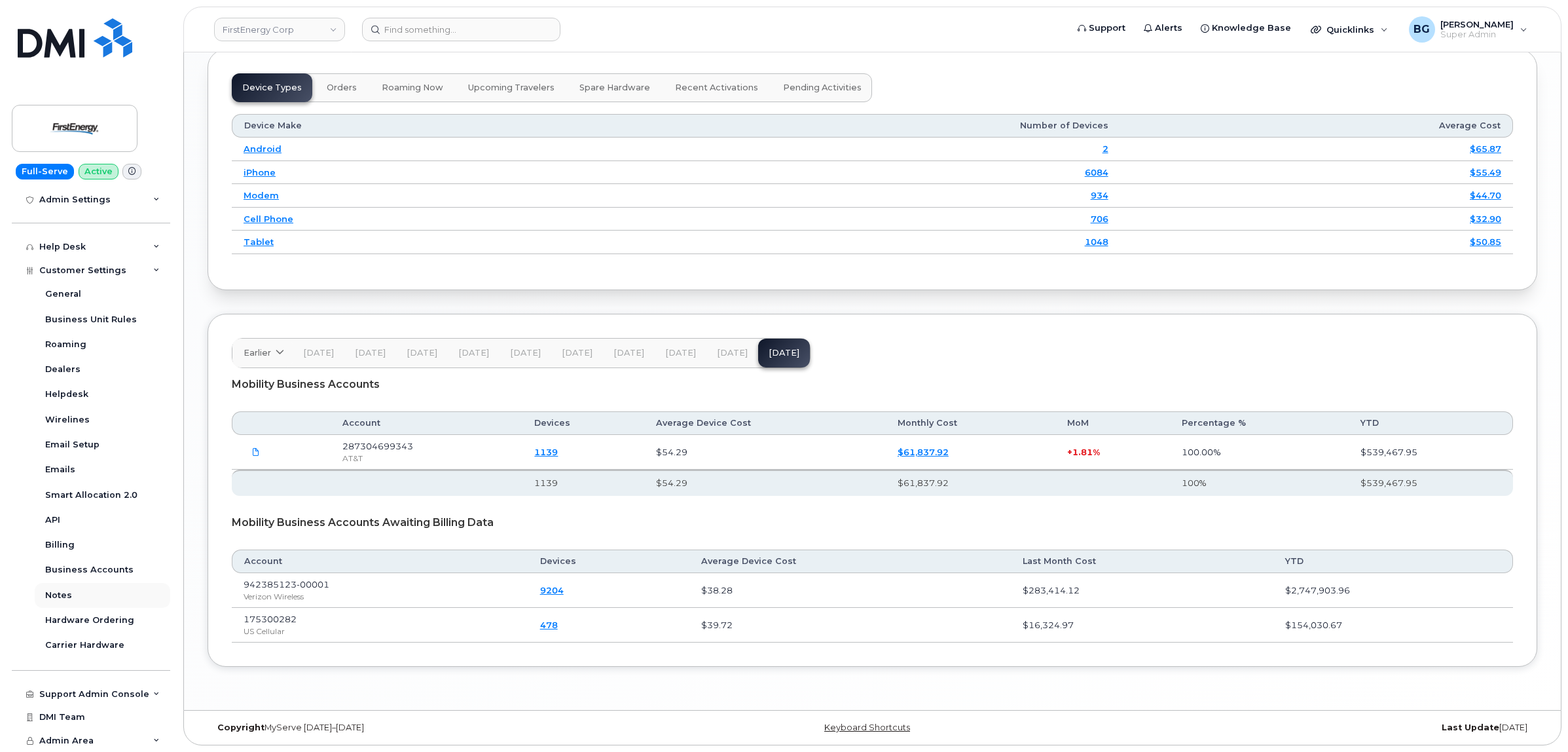
scroll to position [215, 0]
click at [50, 591] on div "Notes" at bounding box center [58, 595] width 27 height 12
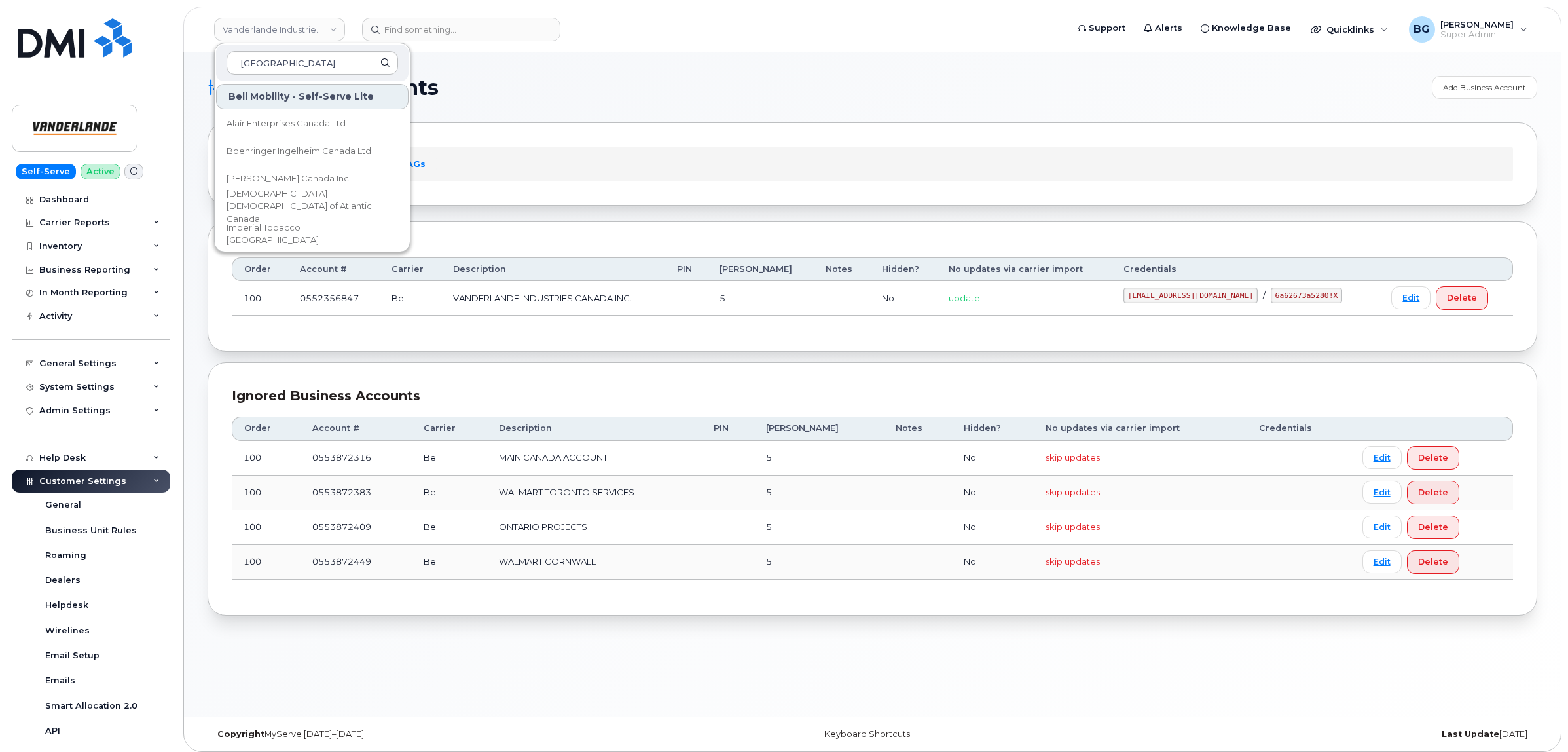
scroll to position [218, 0]
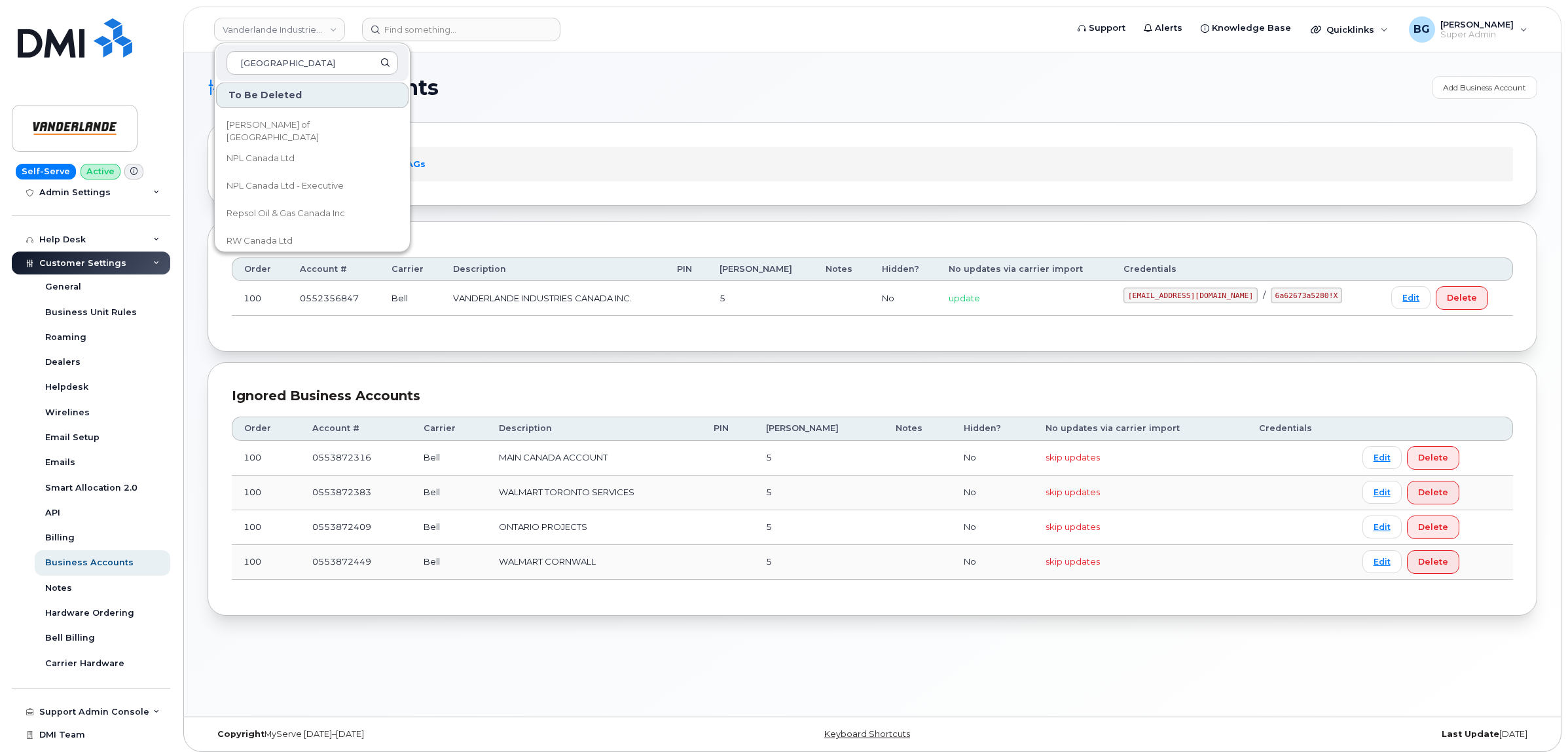
click at [764, 76] on div "Business Accounts Add Business Account" at bounding box center [872, 88] width 1330 height 23
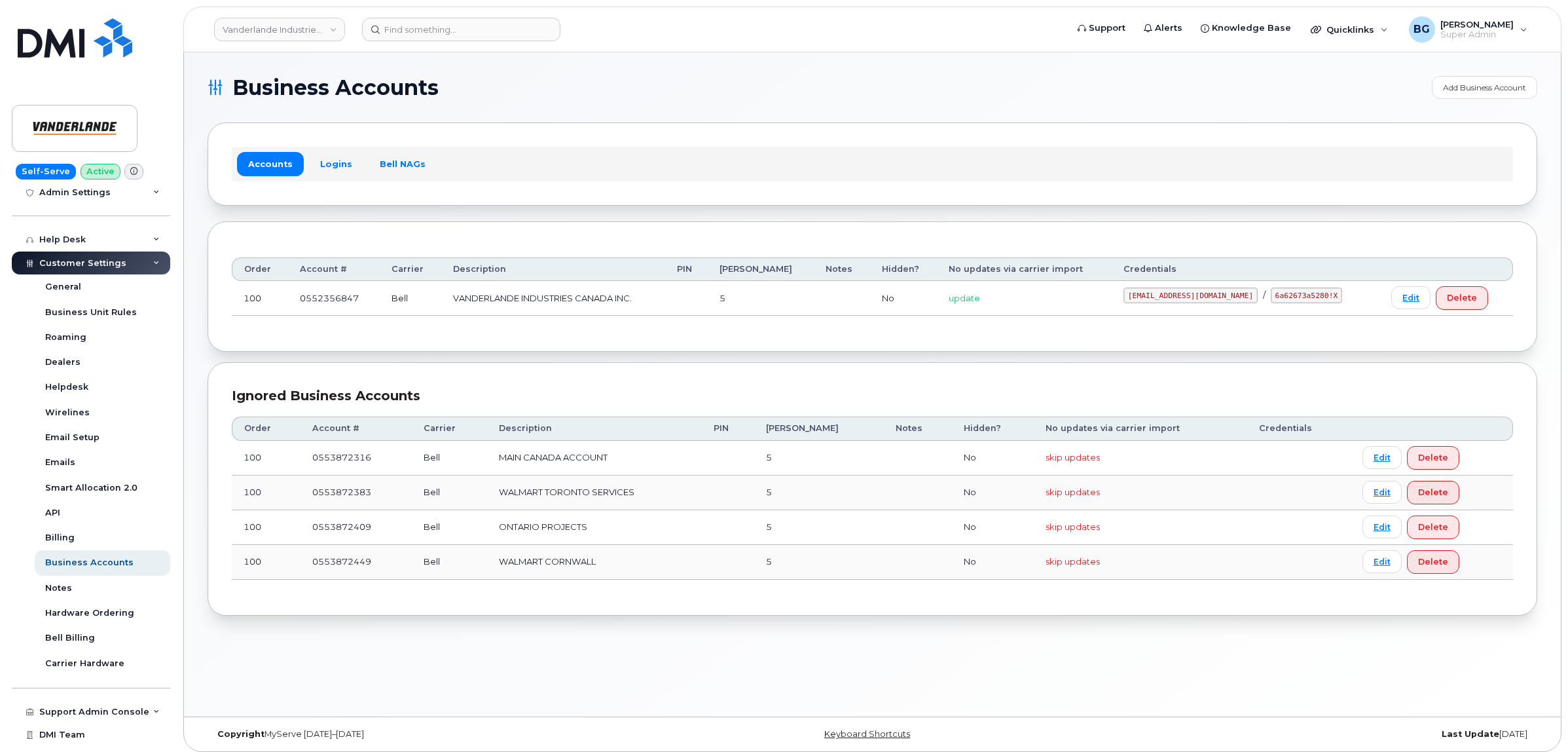
click at [761, 69] on div "Business Accounts Add Business Account Accounts Logins Bell NAGs Order Account …" at bounding box center [872, 384] width 1377 height 664
click at [268, 28] on link "Vanderlande Industries Canada Inc." at bounding box center [280, 30] width 131 height 24
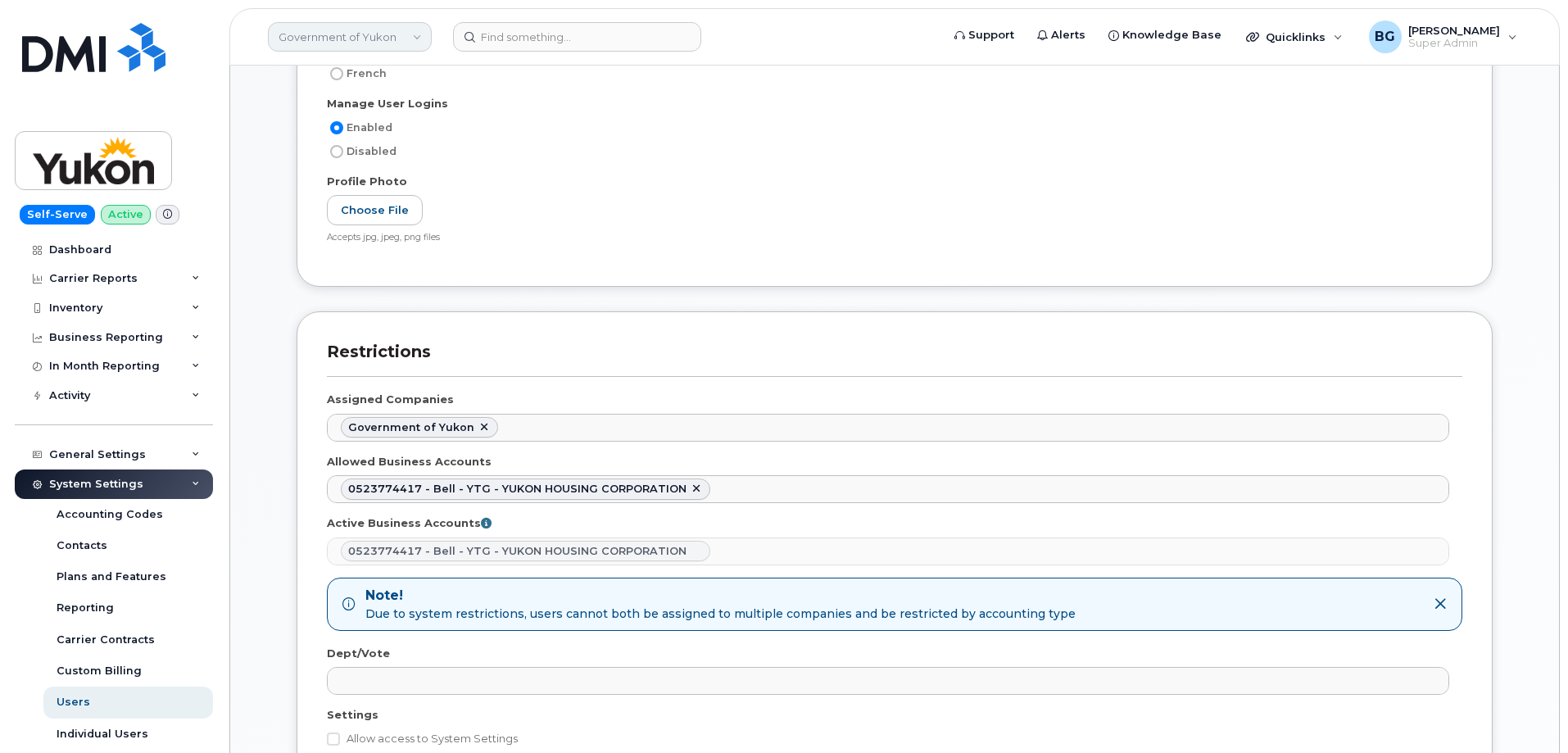
scroll to position [141, 0]
drag, startPoint x: 300, startPoint y: 40, endPoint x: 366, endPoint y: 50, distance: 66.8
click at [301, 40] on link "Government of Yukon" at bounding box center [350, 37] width 164 height 30
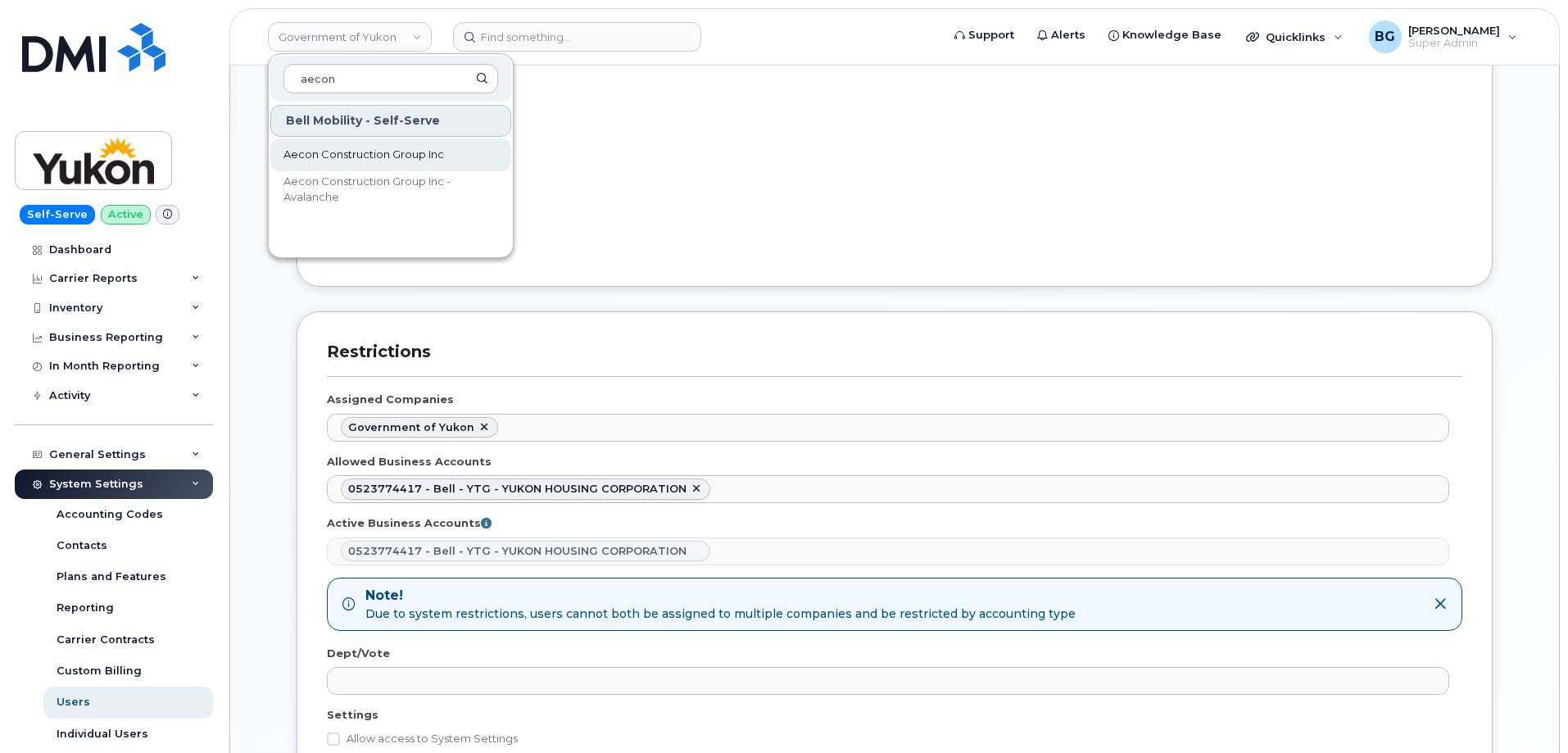
type input "aecon"
click at [349, 155] on span "Aecon Construction Group Inc" at bounding box center [363, 155] width 160 height 16
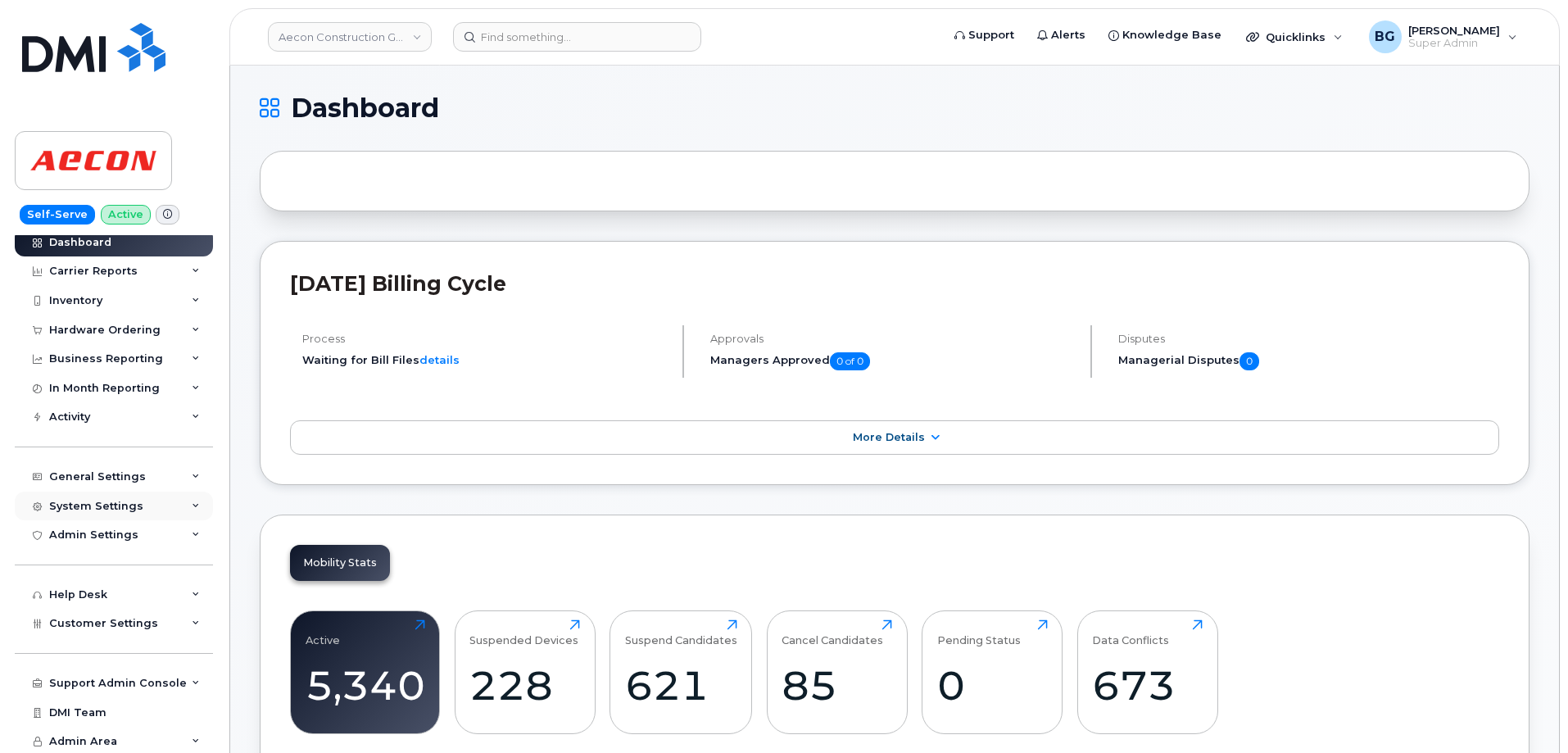
scroll to position [10, 0]
click at [118, 498] on div "System Settings" at bounding box center [96, 504] width 94 height 13
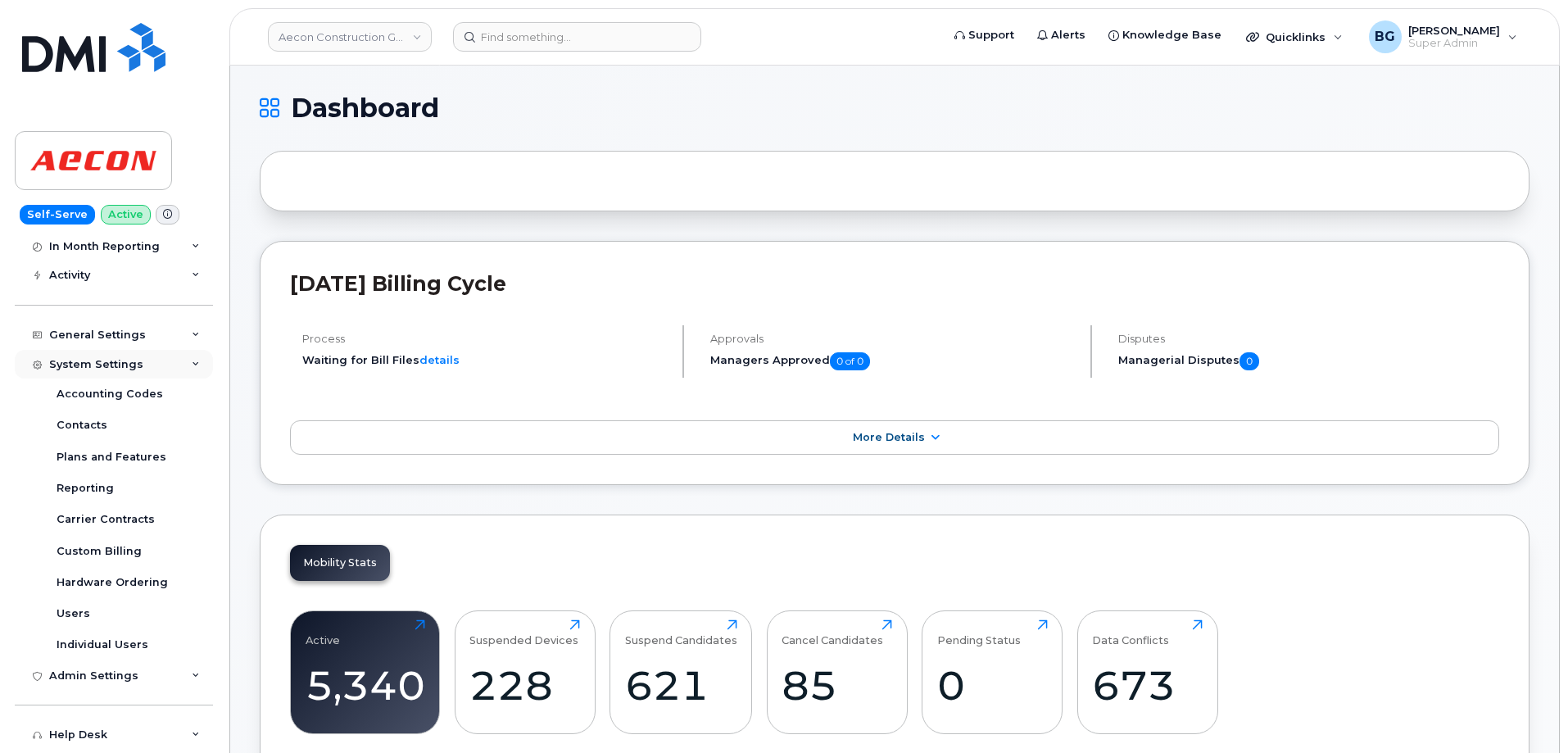
scroll to position [282, 0]
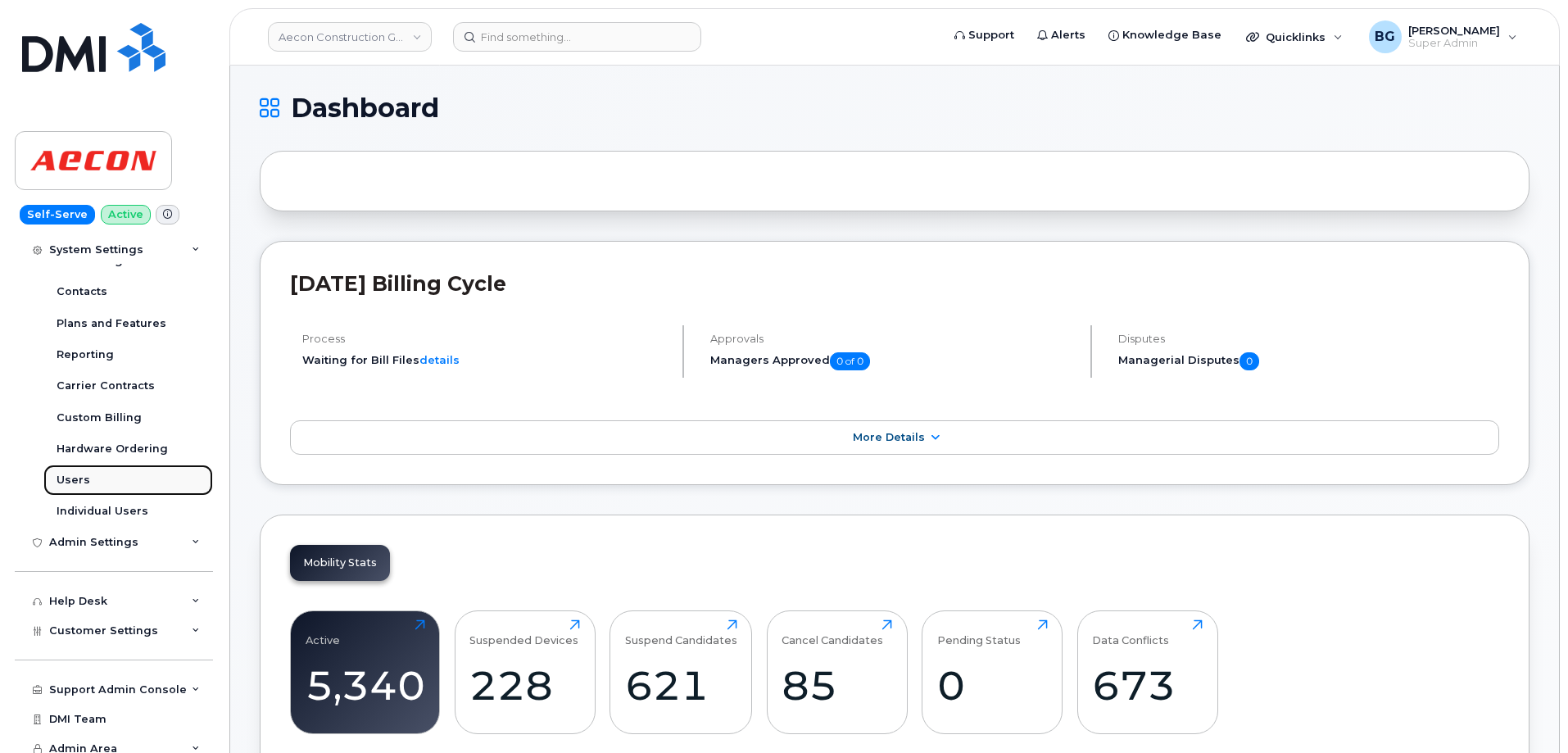
click at [66, 477] on div "Users" at bounding box center [73, 480] width 33 height 14
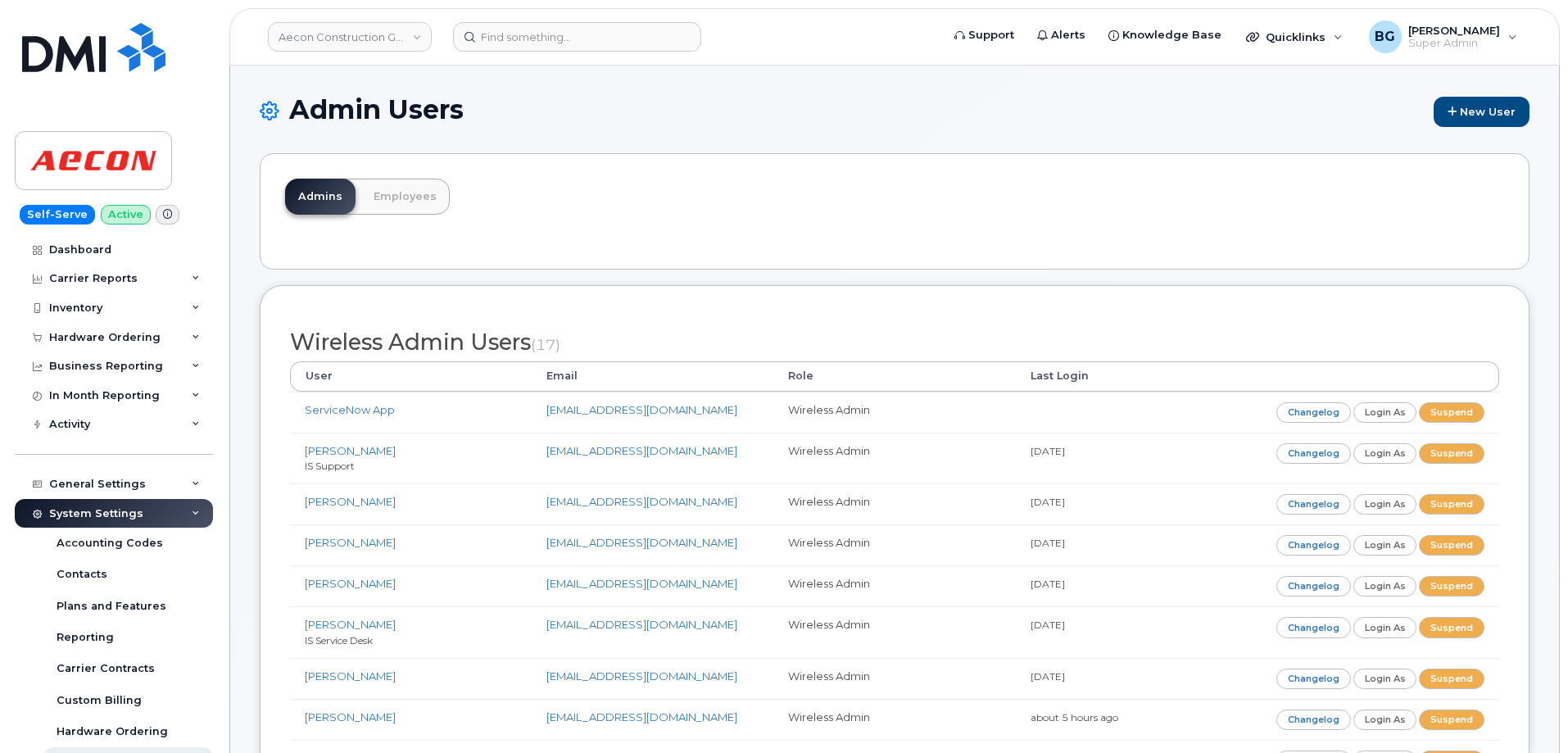
click at [1317, 309] on div "Wireless Admin Users (17) User Email Role Last Login ServiceNow App servicenow7…" at bounding box center [894, 735] width 1269 height 900
click at [823, 229] on div "Admins Employees" at bounding box center [894, 211] width 1269 height 116
click at [662, 299] on div "Wireless Admin Users (17) User Email Role Last Login ServiceNow App servicenow7…" at bounding box center [894, 735] width 1269 height 900
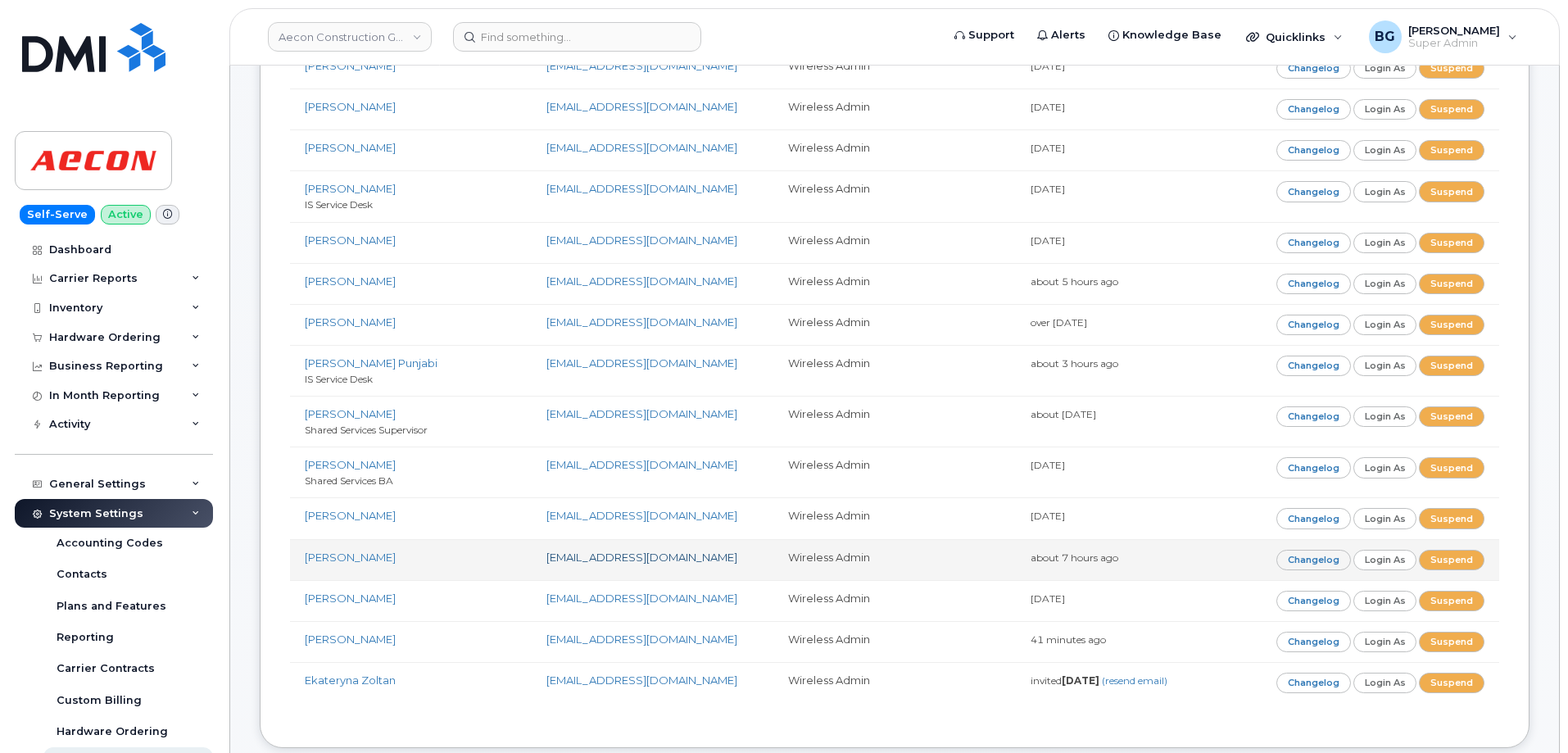
scroll to position [436, 0]
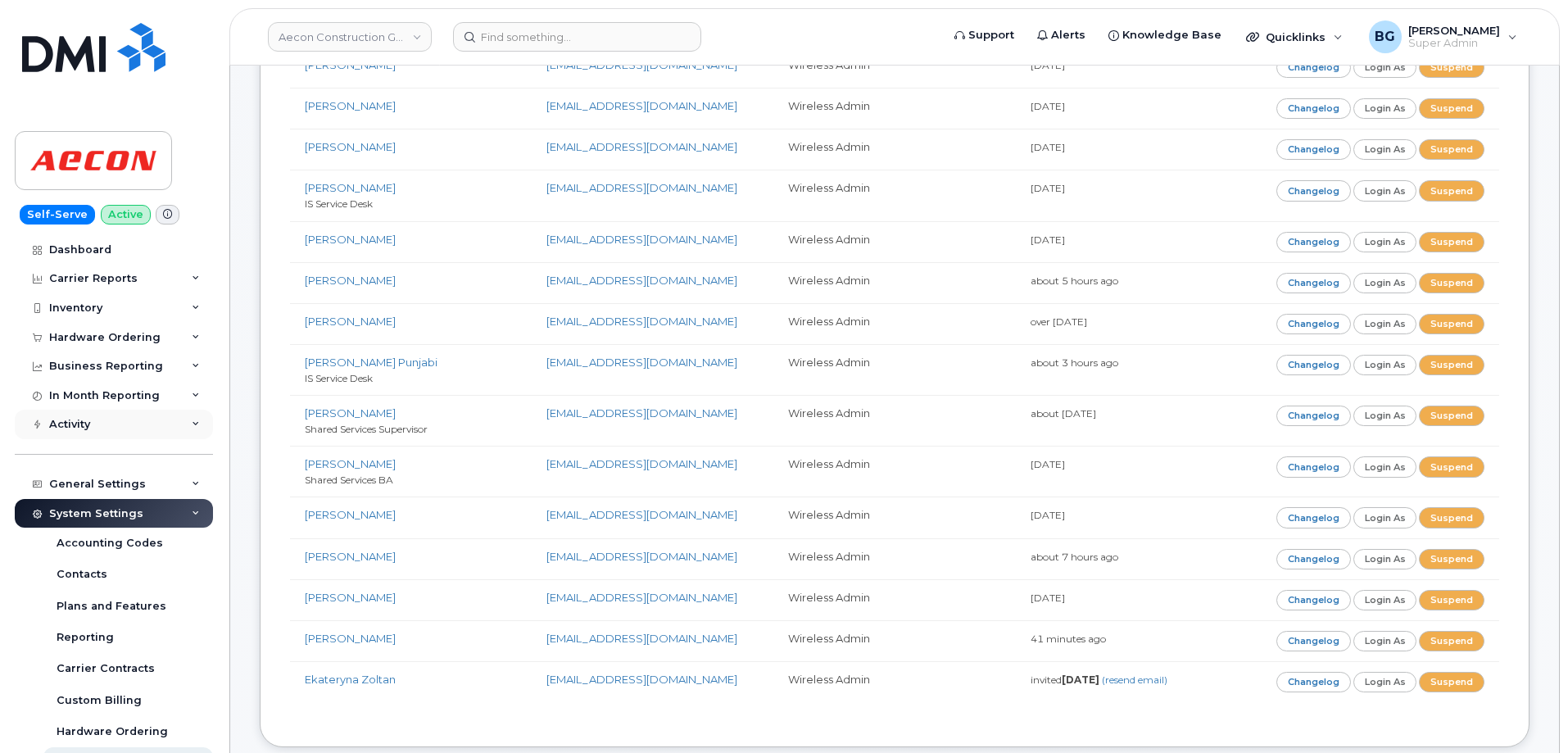
click at [80, 422] on div "Activity" at bounding box center [70, 424] width 41 height 13
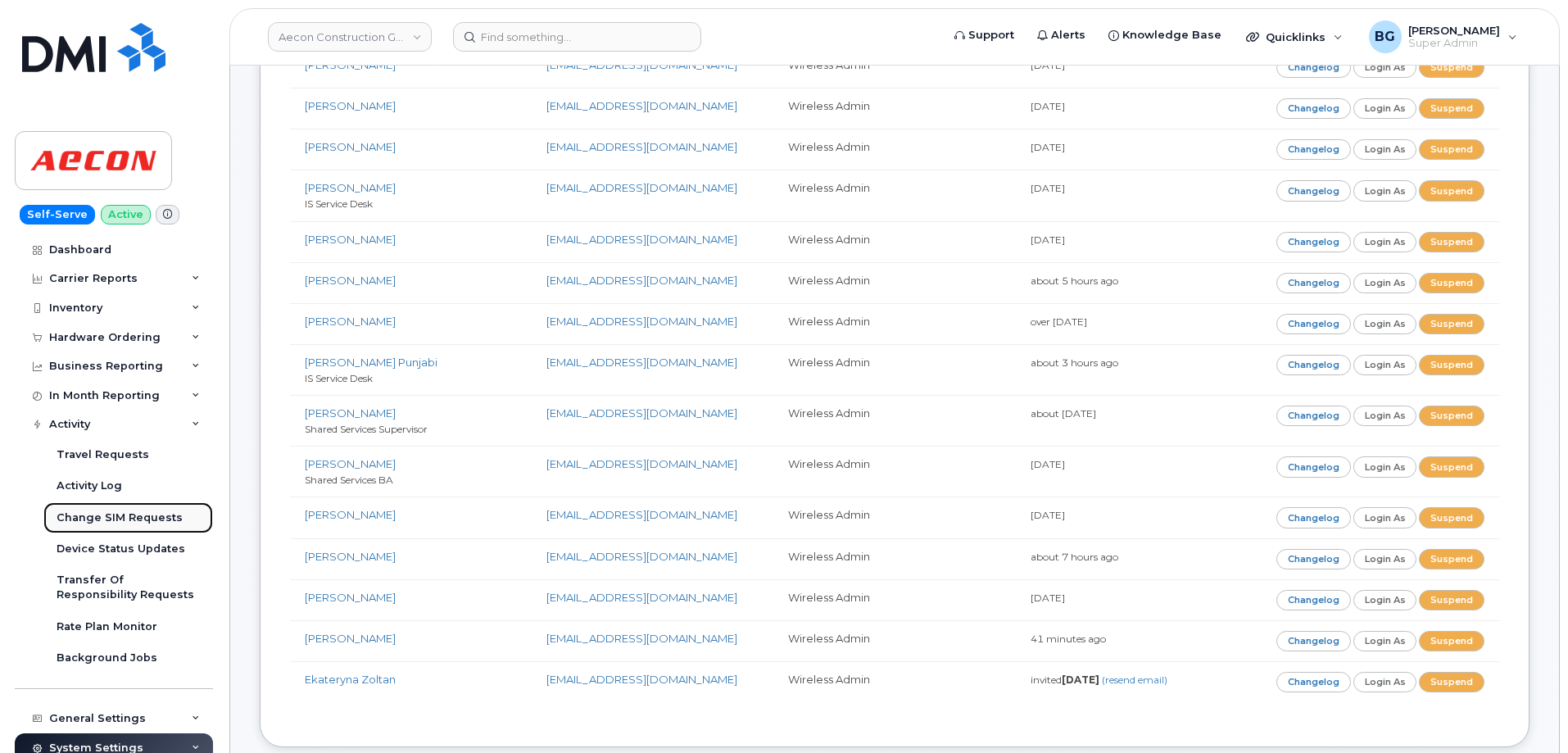
click at [108, 516] on div "Change SIM Requests" at bounding box center [120, 517] width 126 height 14
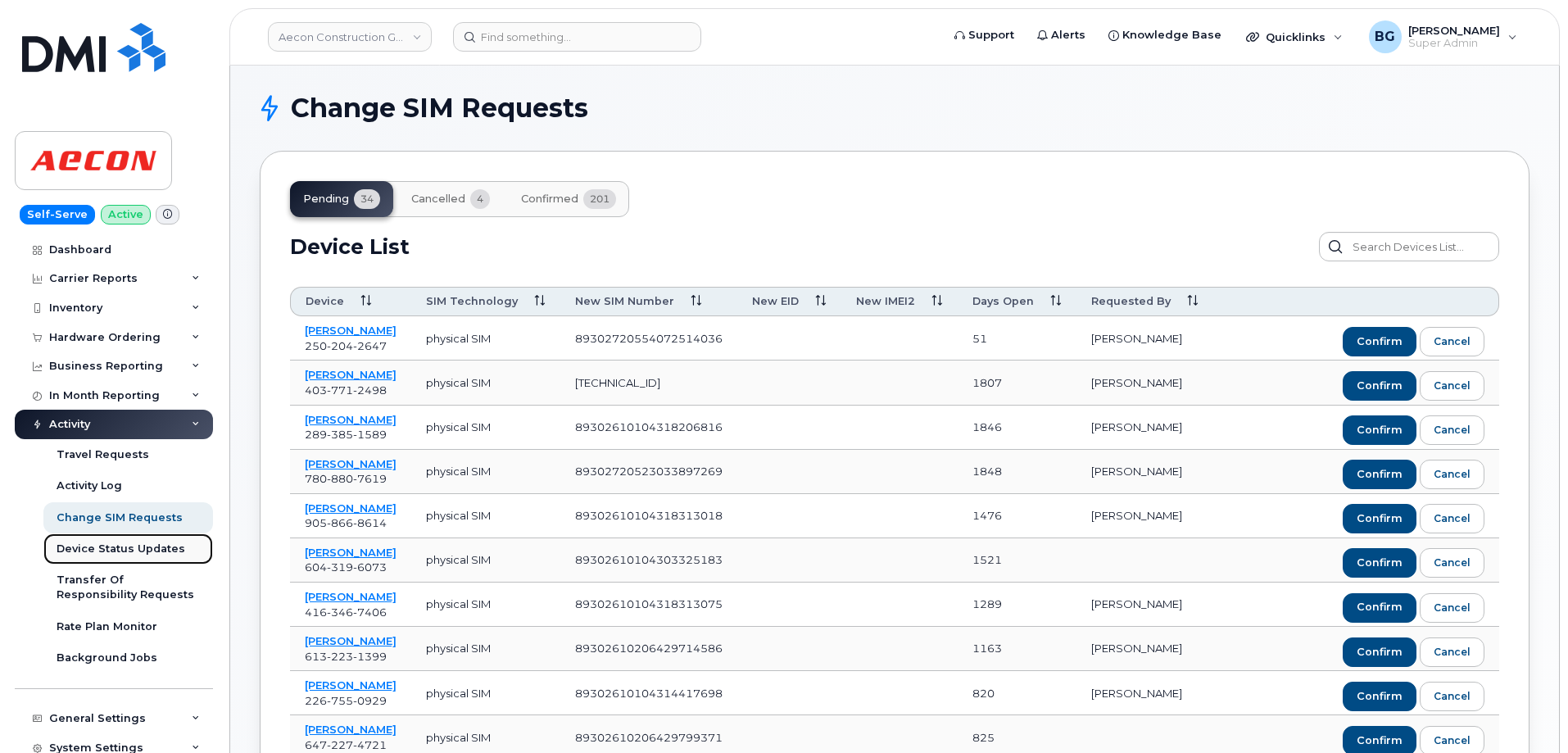
click at [104, 543] on div "Device Status Updates" at bounding box center [121, 549] width 129 height 14
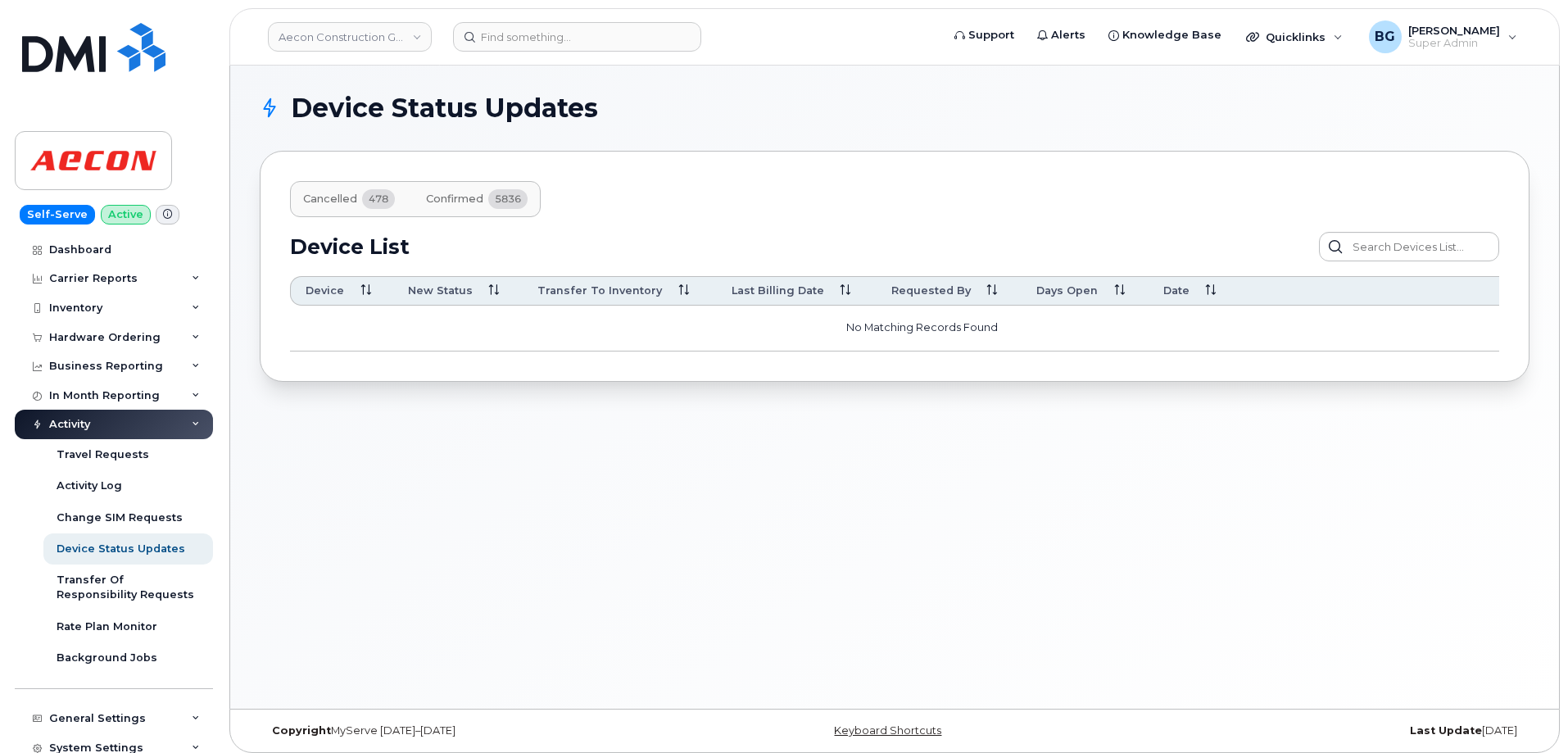
click at [448, 196] on span "Confirmed" at bounding box center [454, 199] width 58 height 13
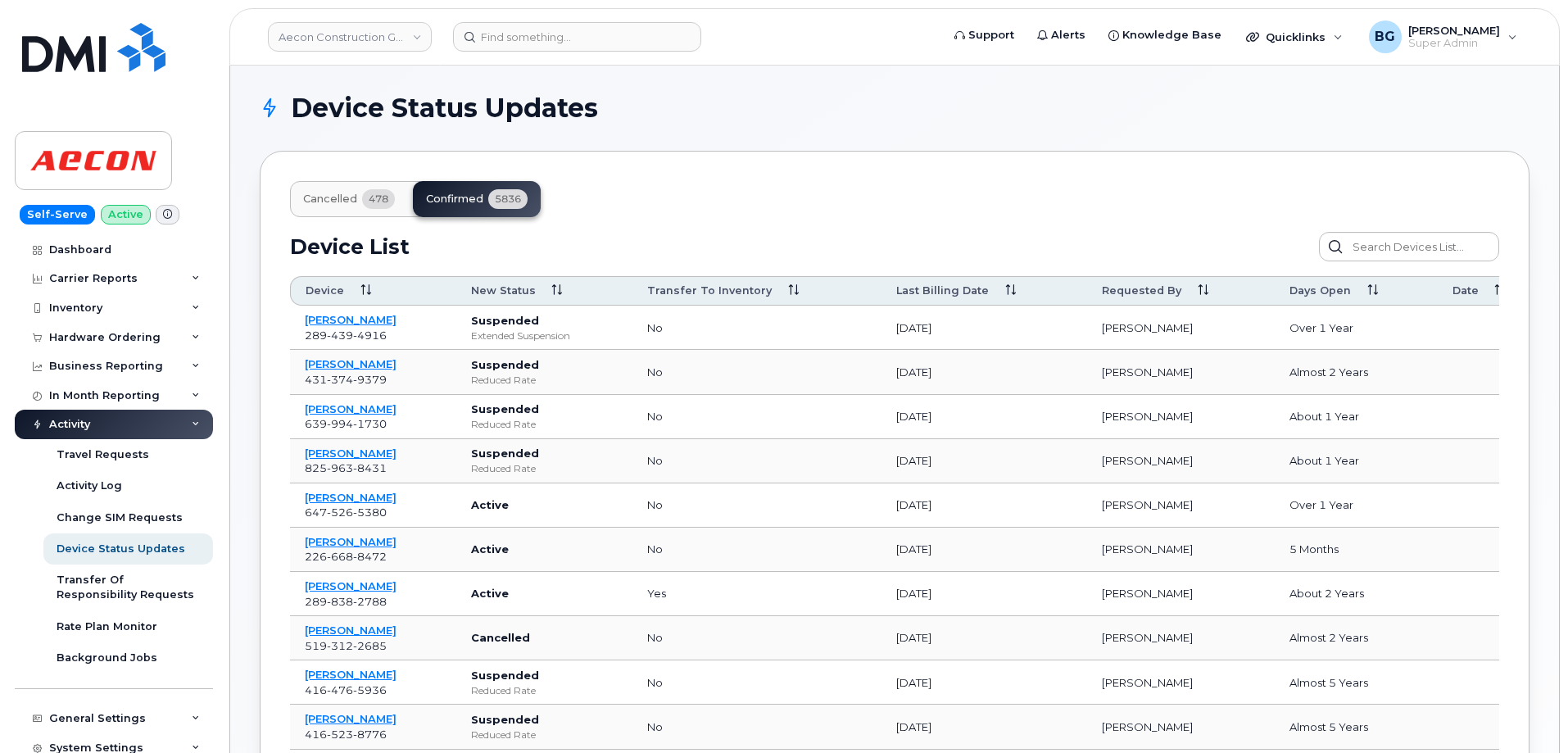
click at [1005, 291] on icon at bounding box center [1010, 291] width 11 height 11
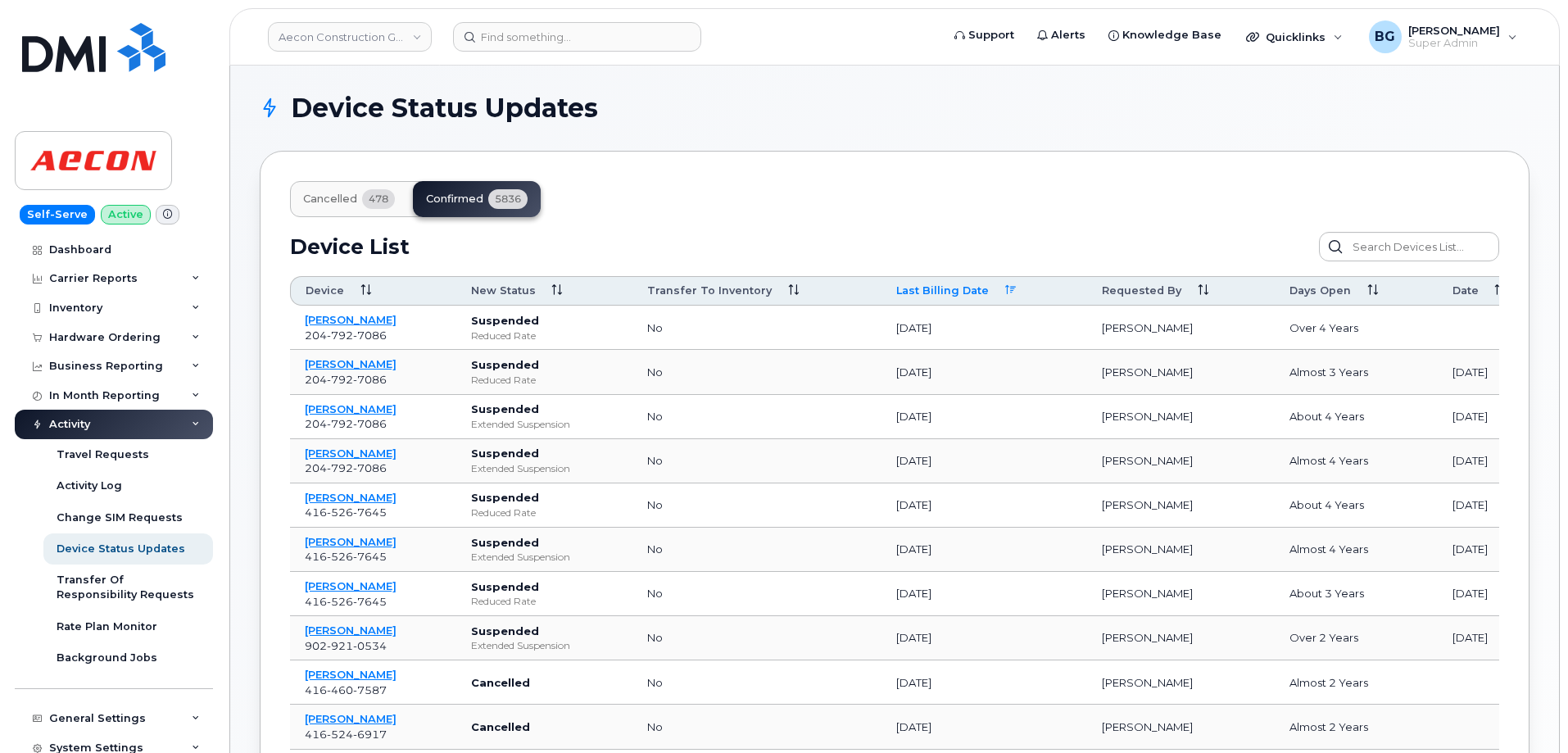
click at [1005, 291] on icon at bounding box center [1010, 291] width 11 height 11
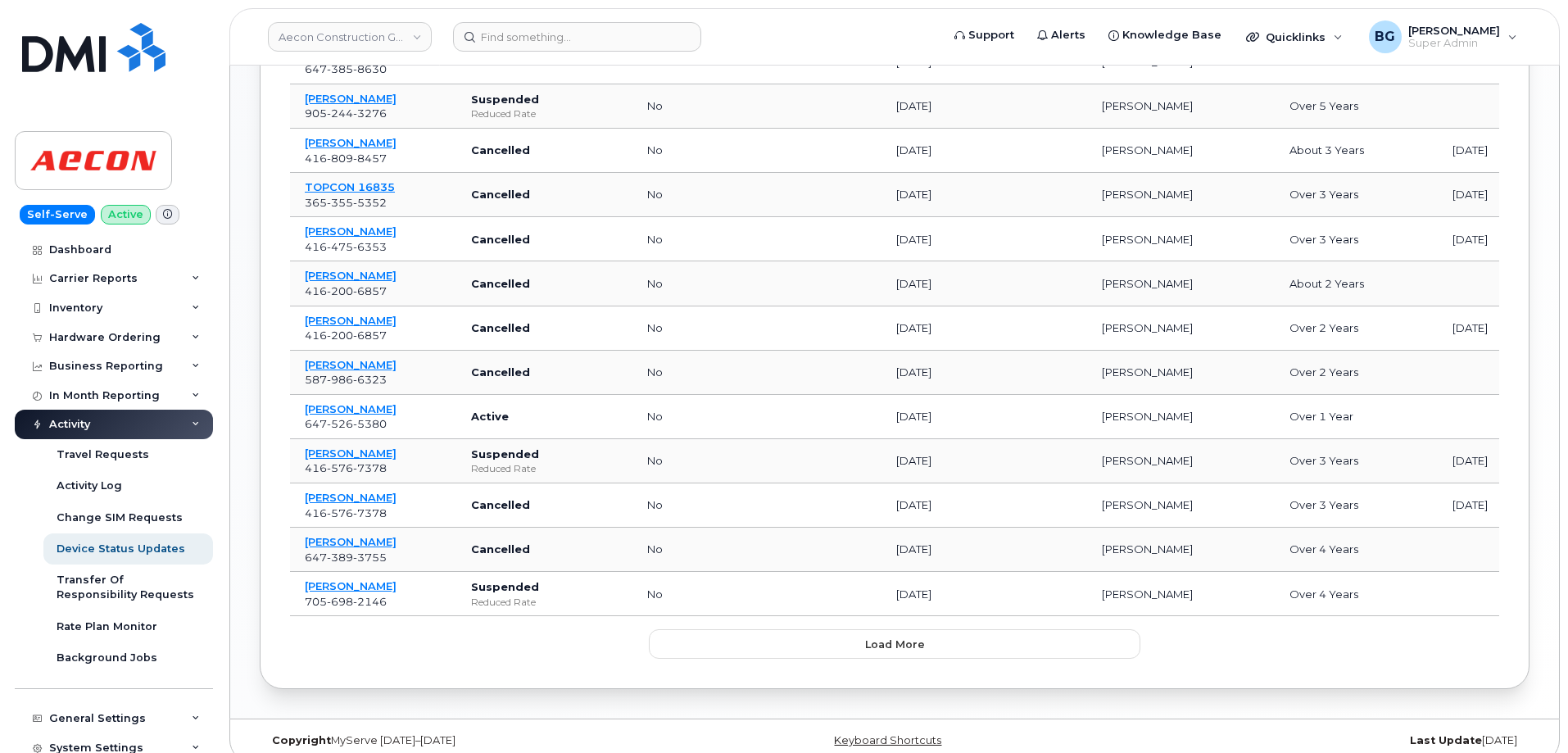
scroll to position [820, 0]
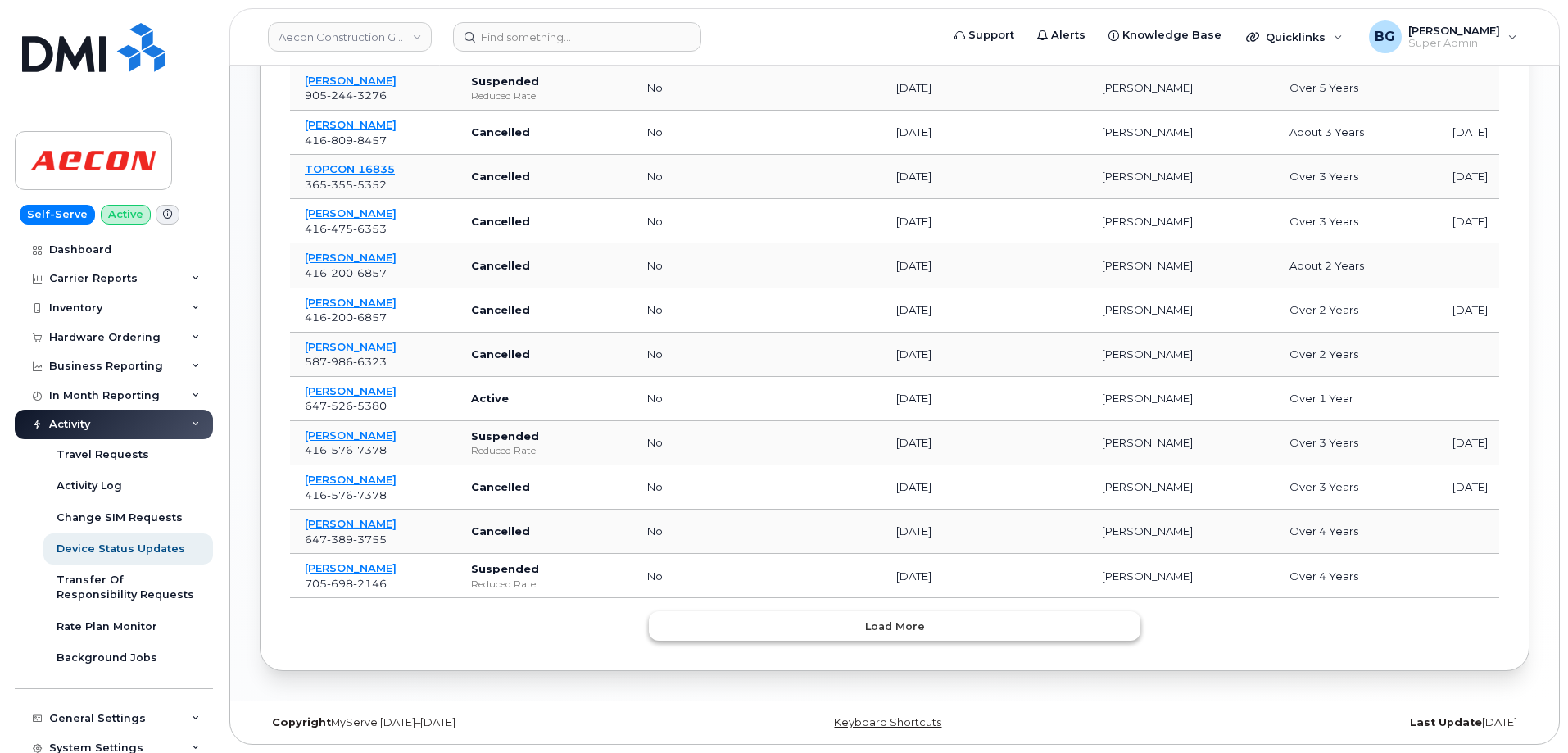
click at [900, 629] on span "Load more" at bounding box center [894, 625] width 59 height 15
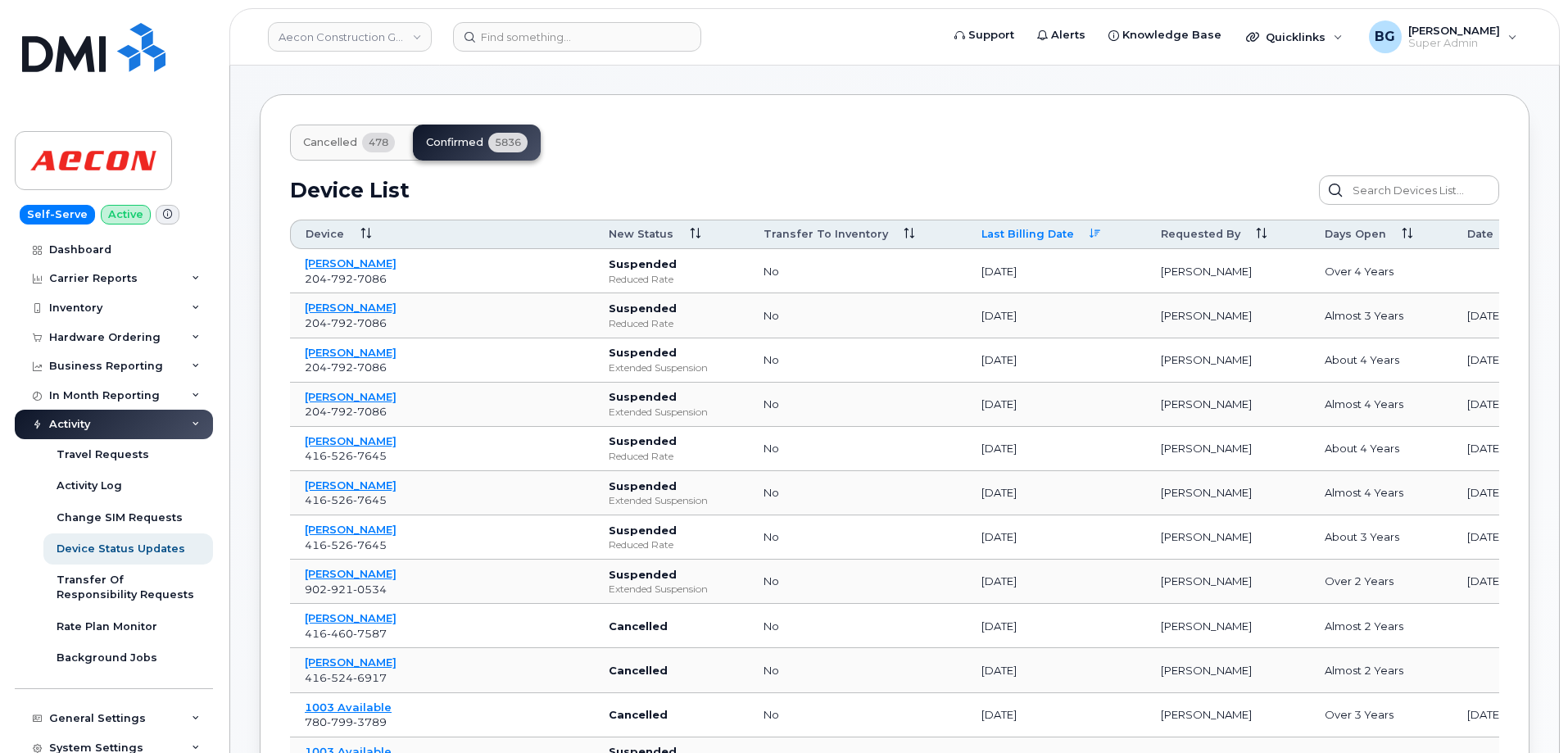
scroll to position [0, 0]
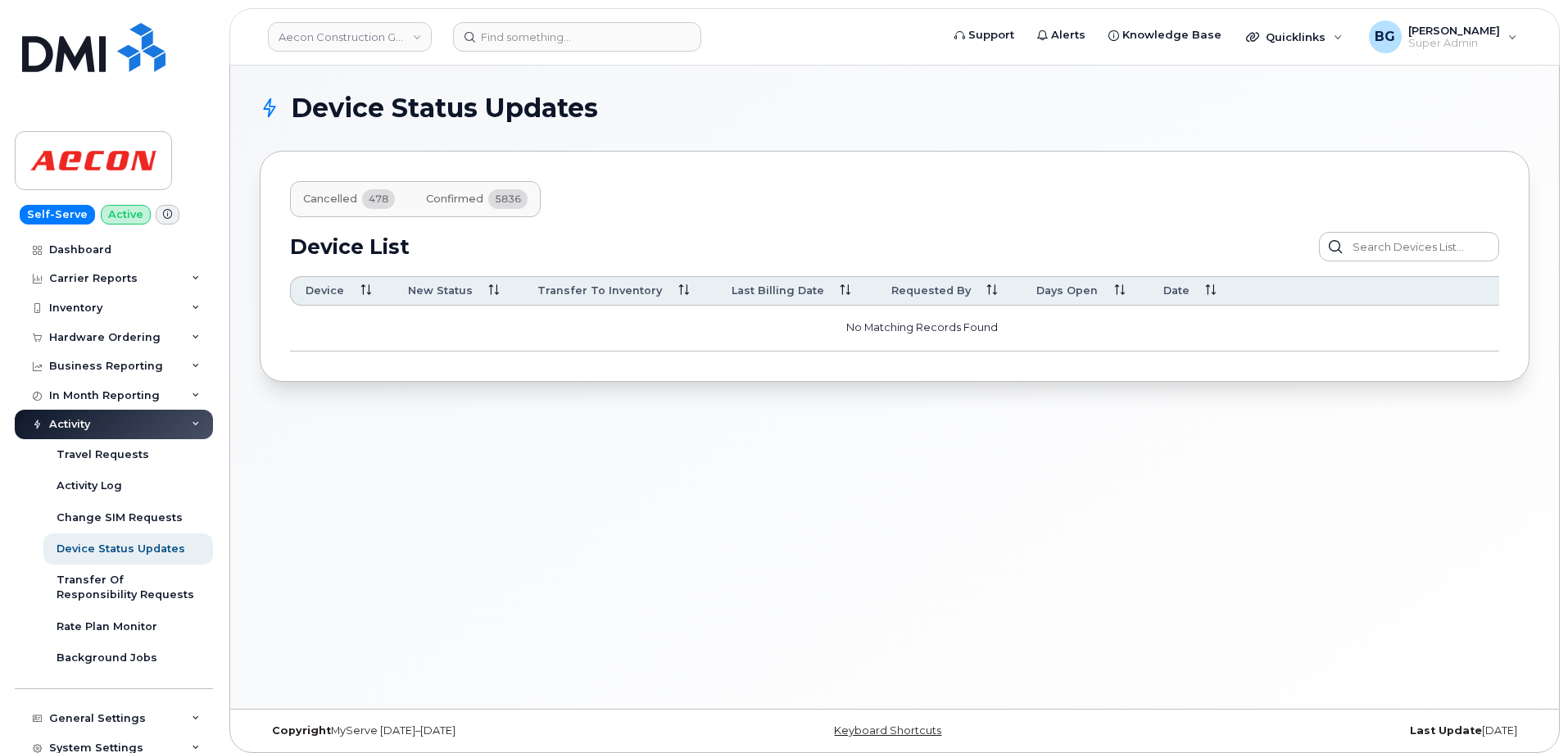
click at [467, 202] on span "Confirmed" at bounding box center [454, 199] width 58 height 13
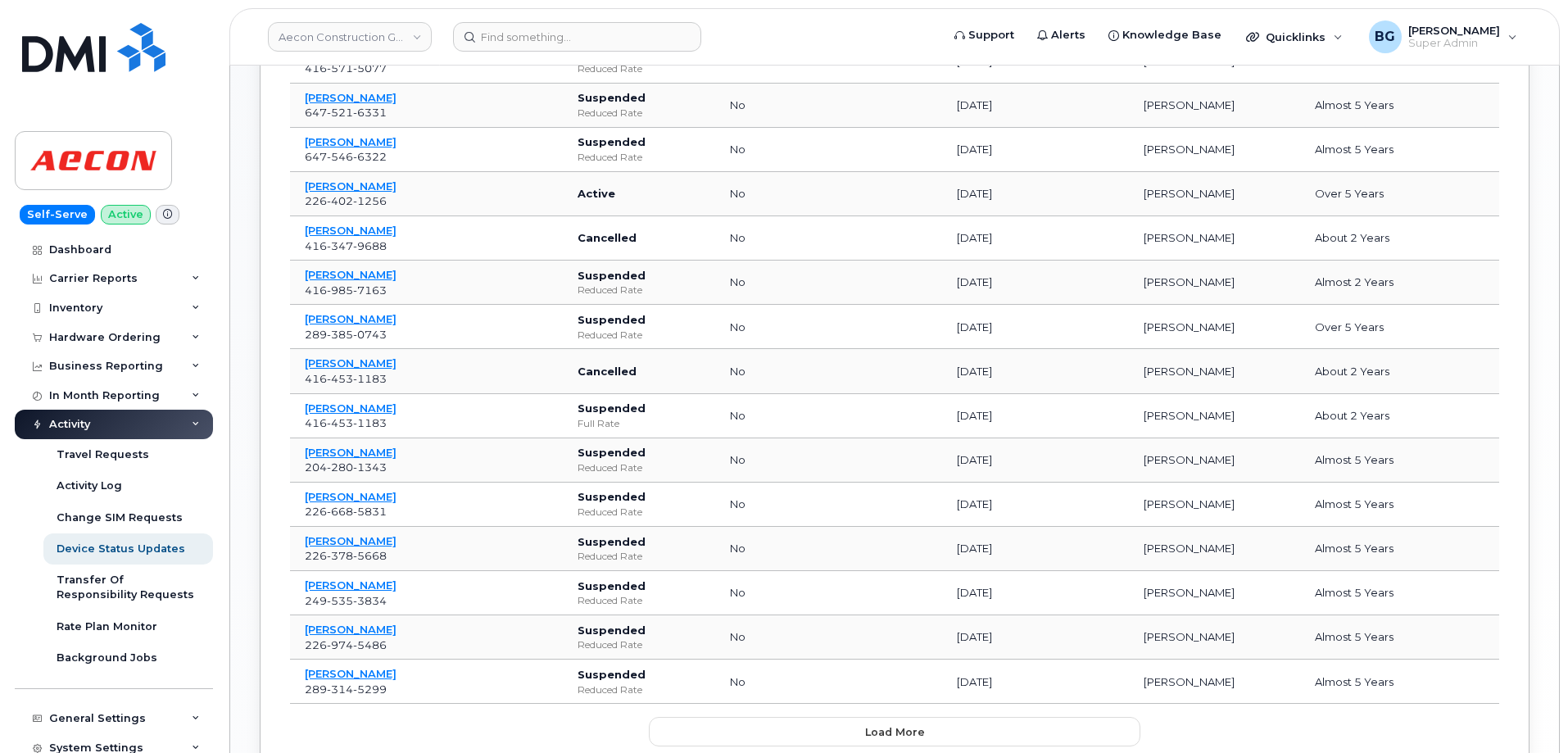
scroll to position [820, 0]
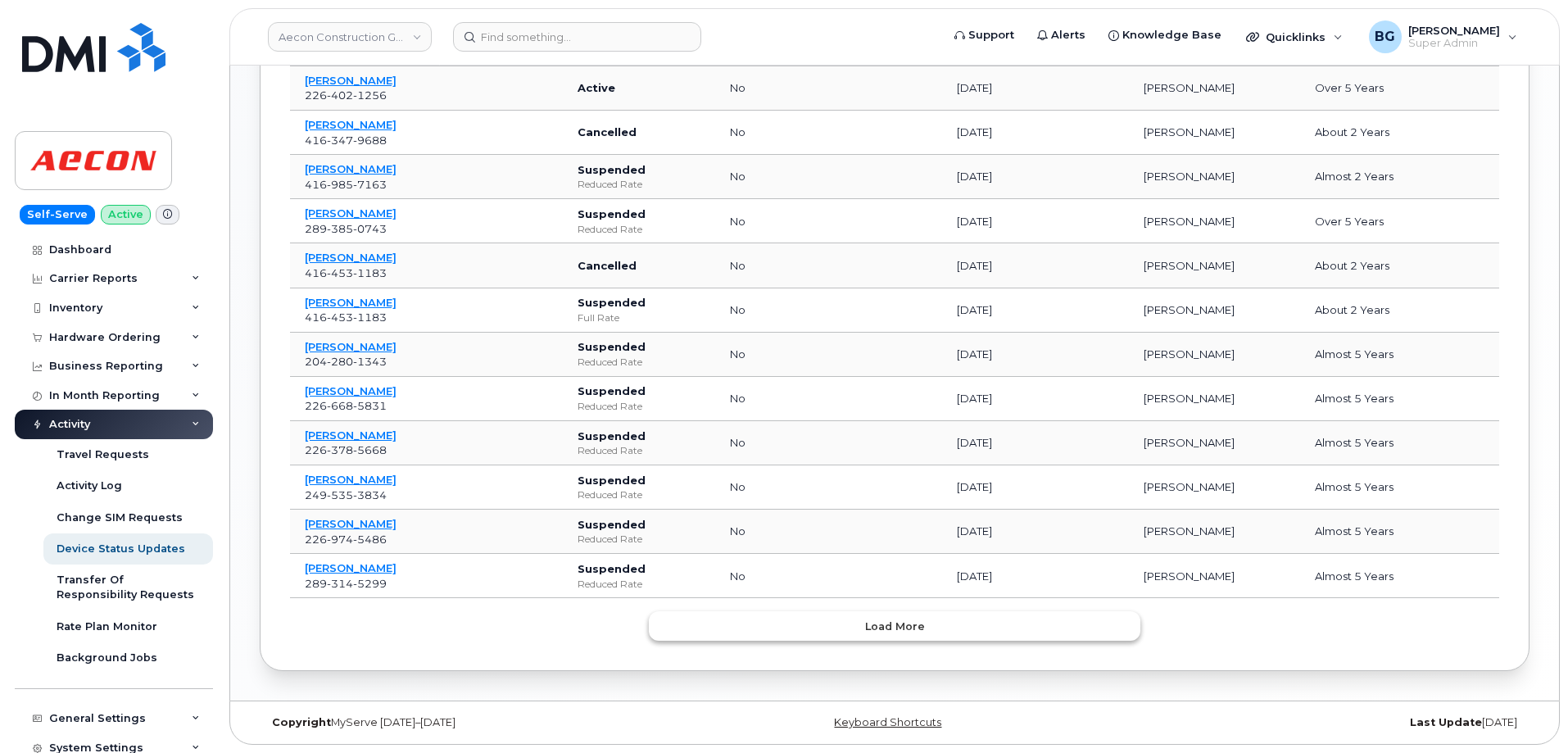
click at [895, 630] on span "Load more" at bounding box center [894, 625] width 59 height 15
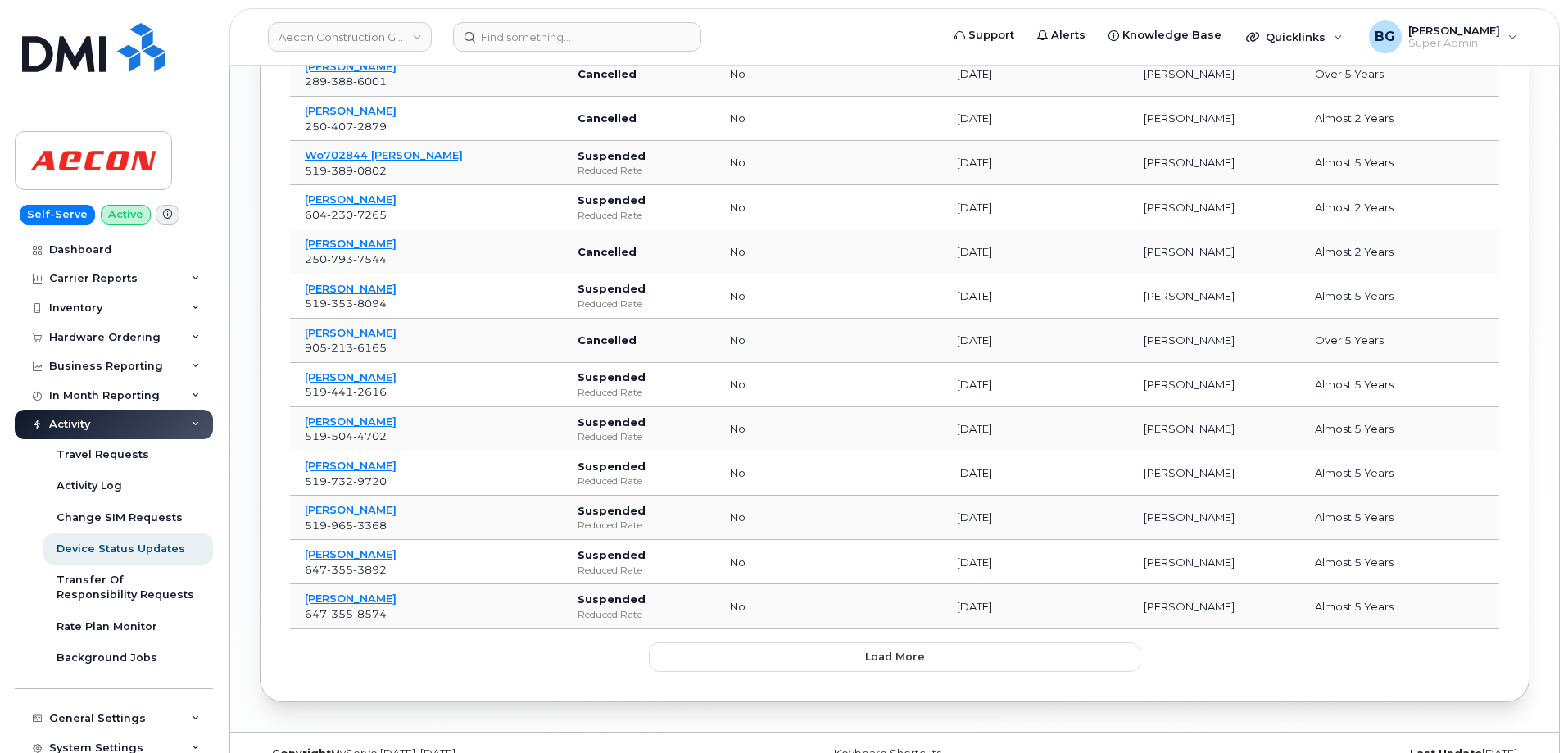
scroll to position [1930, 0]
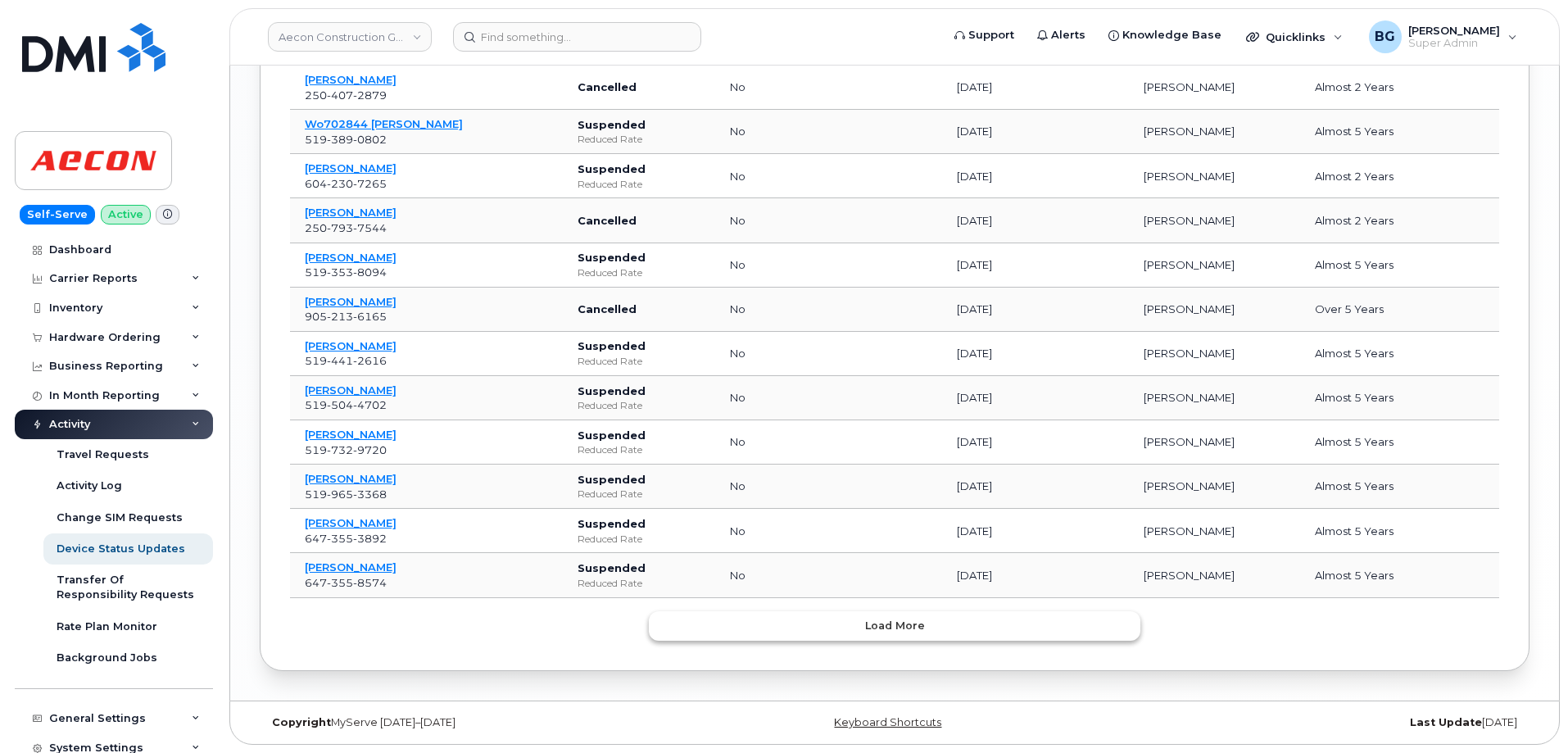
click at [1000, 617] on button "Load more" at bounding box center [894, 625] width 491 height 30
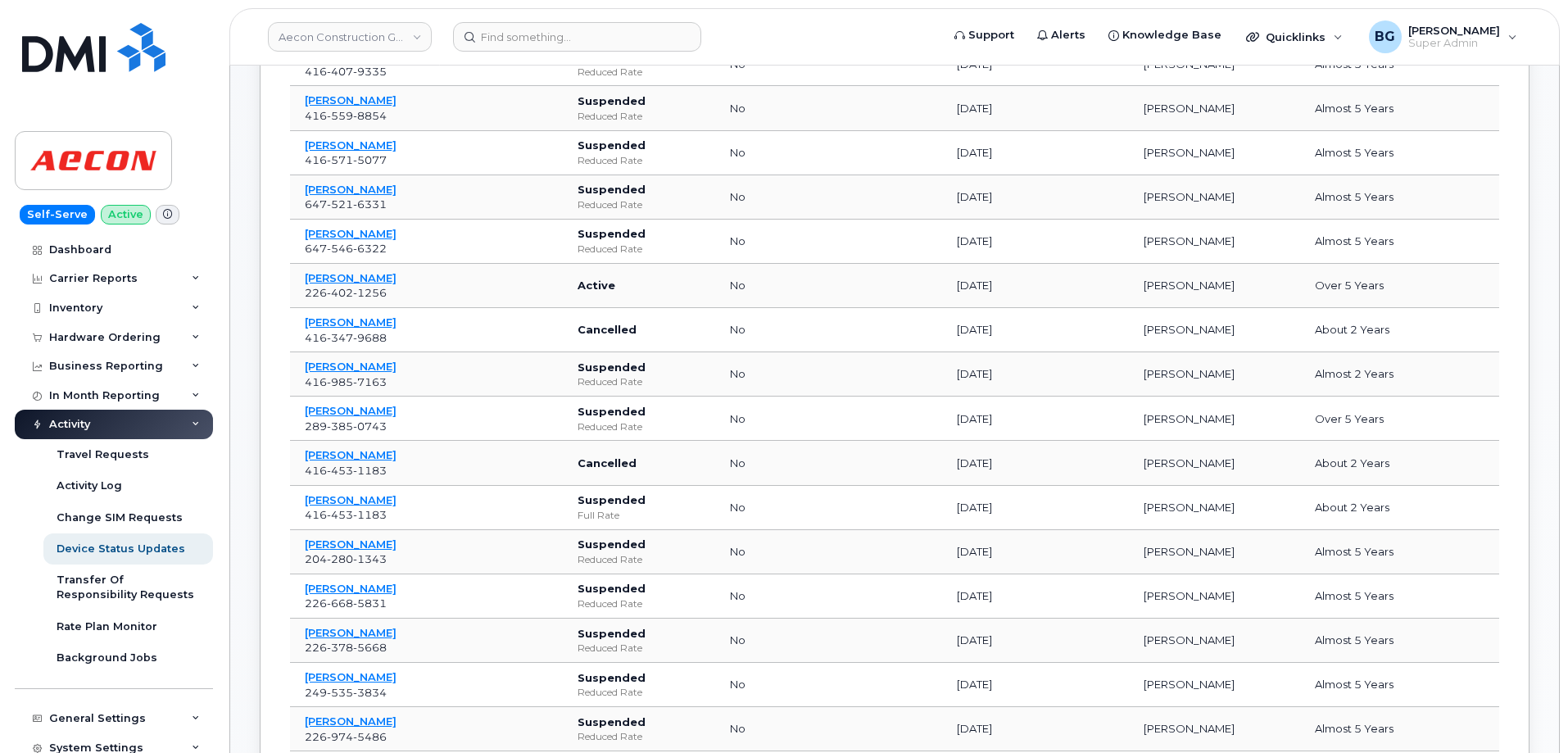
scroll to position [619, 0]
click at [836, 564] on td "no" at bounding box center [829, 551] width 227 height 44
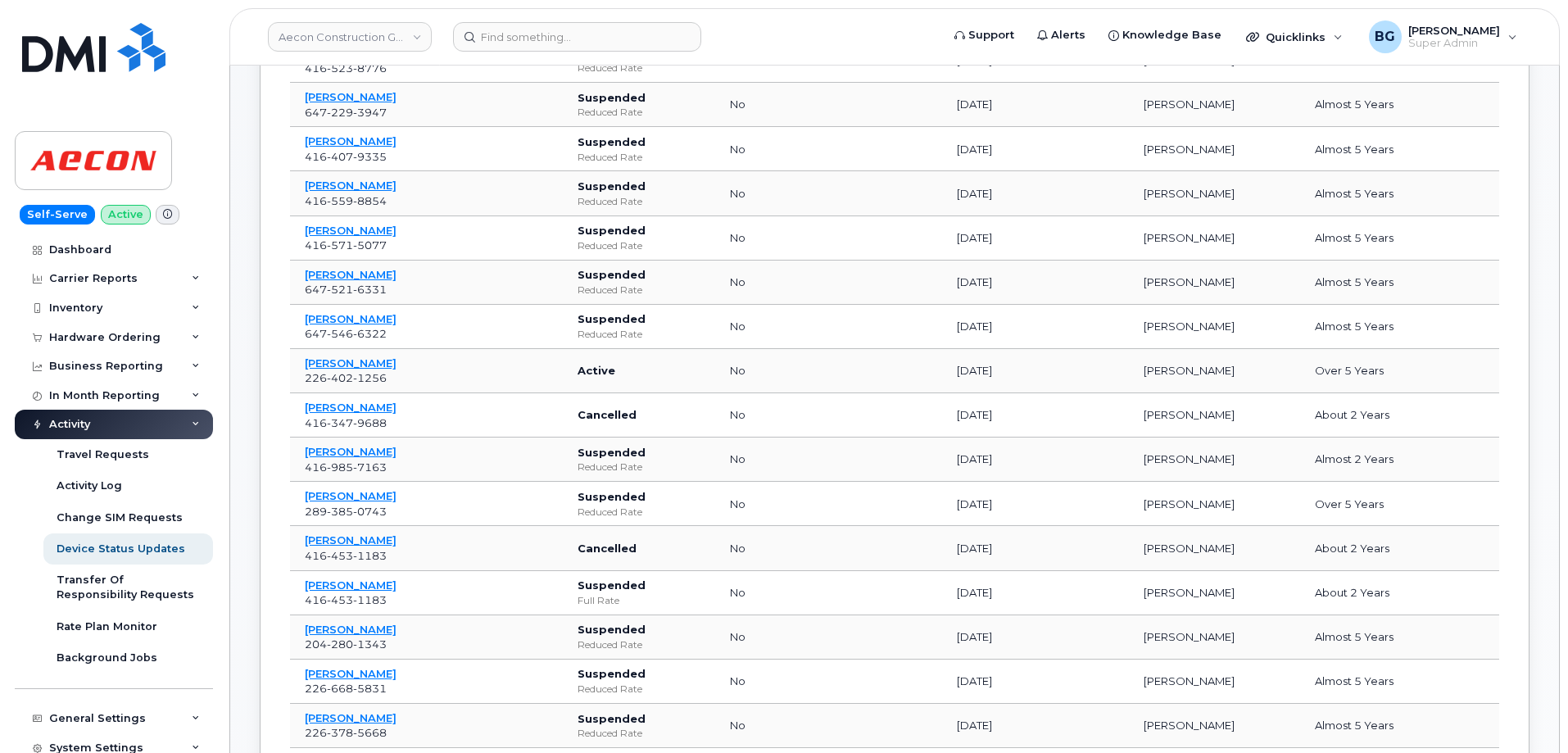
scroll to position [346, 0]
